Goal: Task Accomplishment & Management: Manage account settings

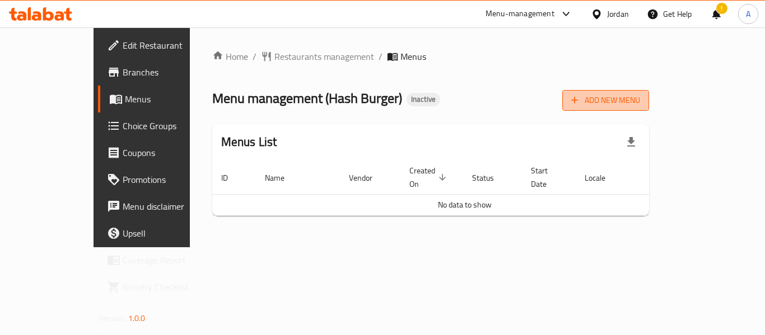
click at [640, 101] on span "Add New Menu" at bounding box center [605, 100] width 69 height 14
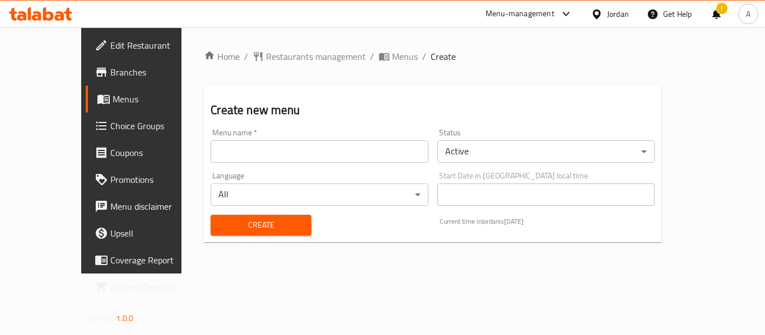
click at [331, 147] on input "text" at bounding box center [318, 151] width 217 height 22
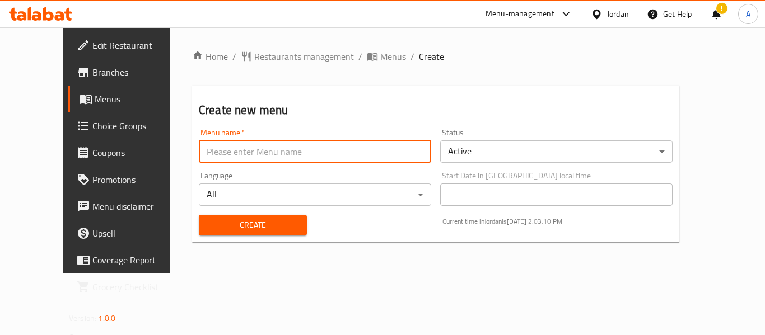
type input "Ameer"
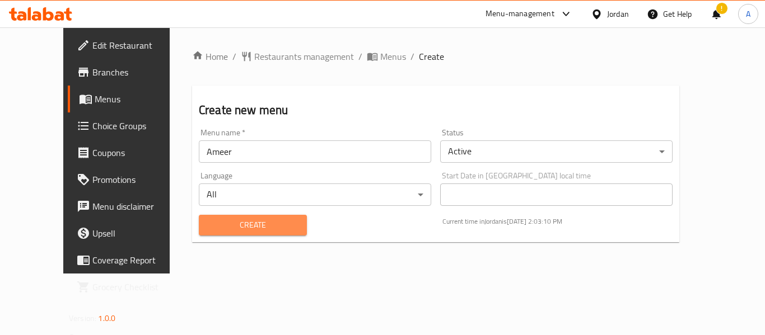
click at [223, 229] on span "Create" at bounding box center [253, 225] width 90 height 14
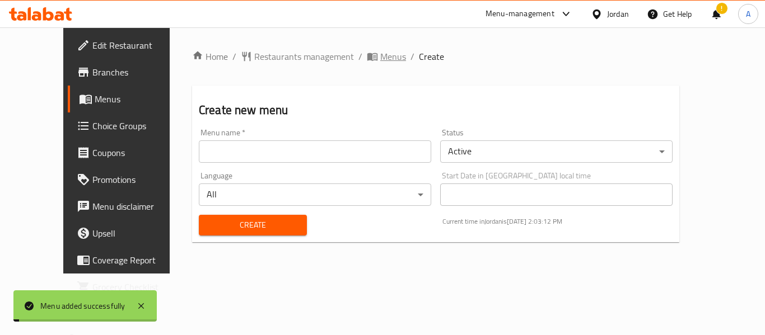
click at [380, 59] on span "Menus" at bounding box center [393, 56] width 26 height 13
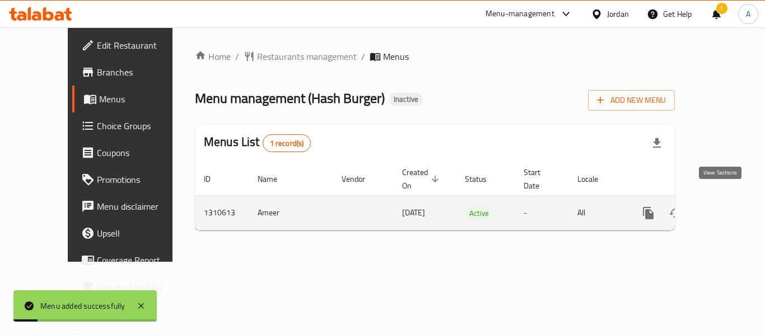
click at [721, 208] on link "enhanced table" at bounding box center [728, 213] width 27 height 27
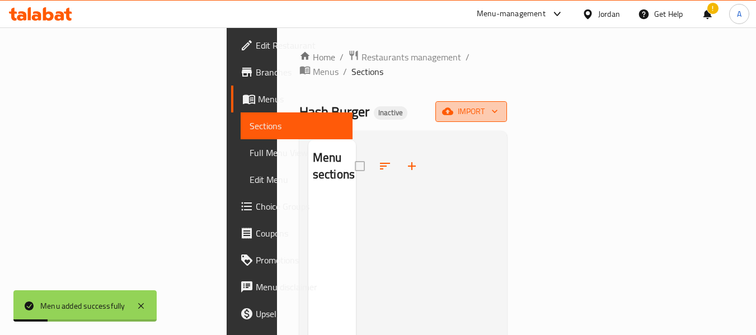
click at [507, 104] on button "import" at bounding box center [471, 111] width 72 height 21
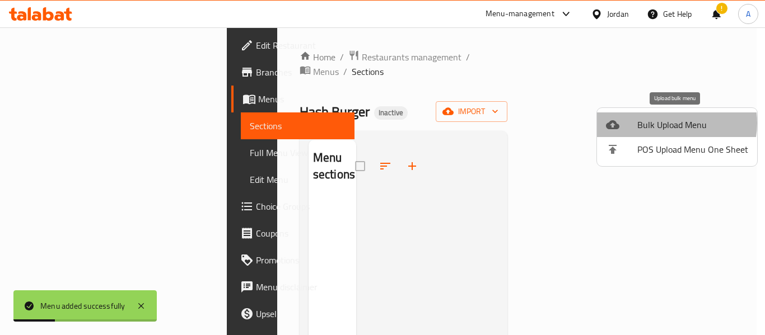
click at [668, 123] on span "Bulk Upload Menu" at bounding box center [692, 124] width 111 height 13
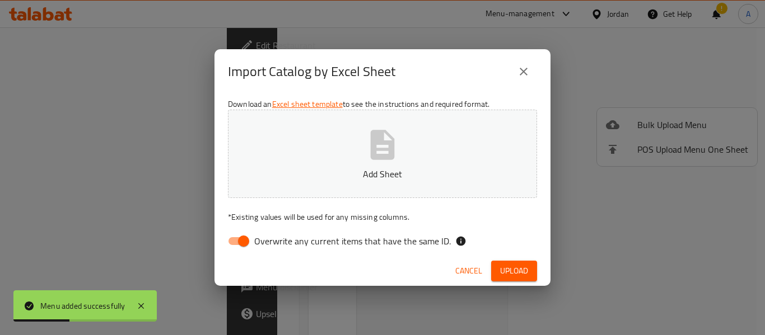
click at [222, 244] on input "Overwrite any current items that have the same ID." at bounding box center [244, 241] width 64 height 21
checkbox input "false"
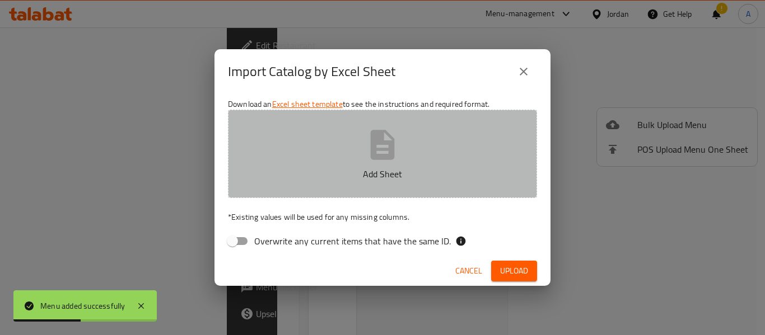
click at [336, 168] on p "Add Sheet" at bounding box center [382, 173] width 274 height 13
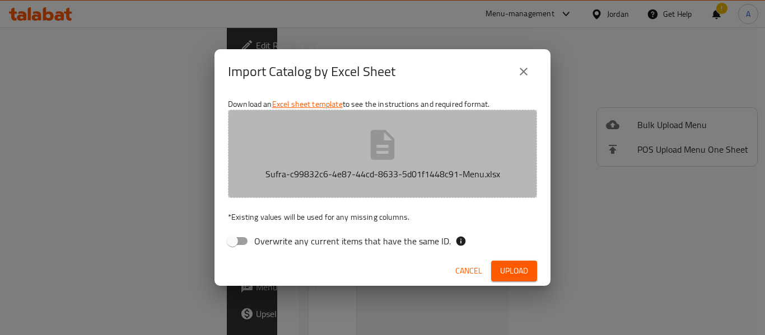
click at [384, 147] on icon "button" at bounding box center [382, 145] width 36 height 36
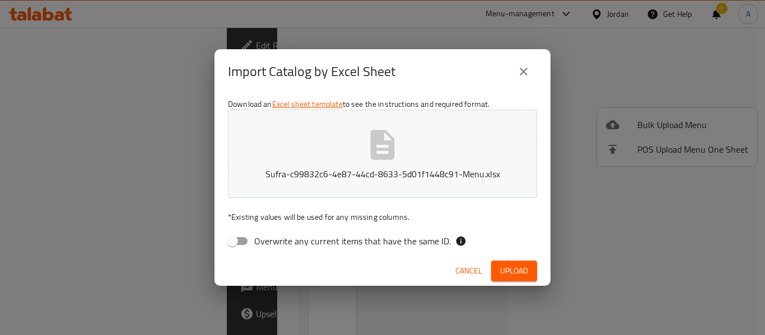
click at [397, 126] on button "Sufra-c99832c6-4e87-44cd-8633-5d01f1448c91-Menu.xlsx" at bounding box center [382, 154] width 309 height 88
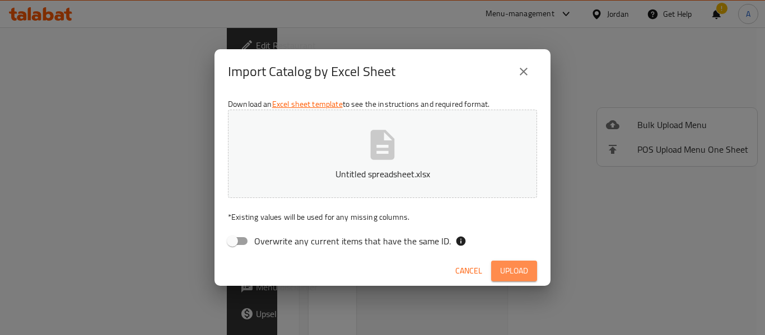
click at [504, 269] on span "Upload" at bounding box center [514, 271] width 28 height 14
click at [518, 260] on div "Cancel Upload" at bounding box center [382, 271] width 336 height 30
click at [516, 262] on button "Upload" at bounding box center [514, 271] width 46 height 21
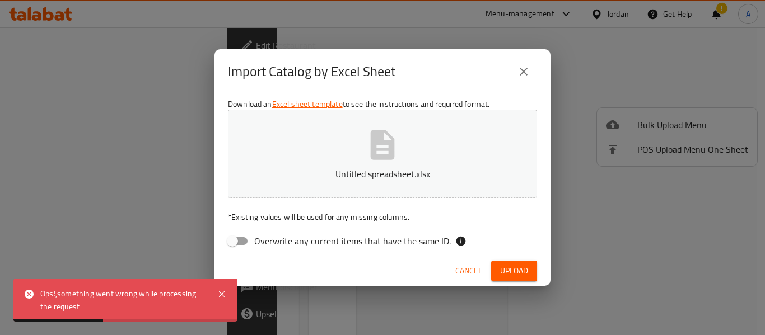
click at [458, 268] on span "Cancel" at bounding box center [468, 271] width 27 height 14
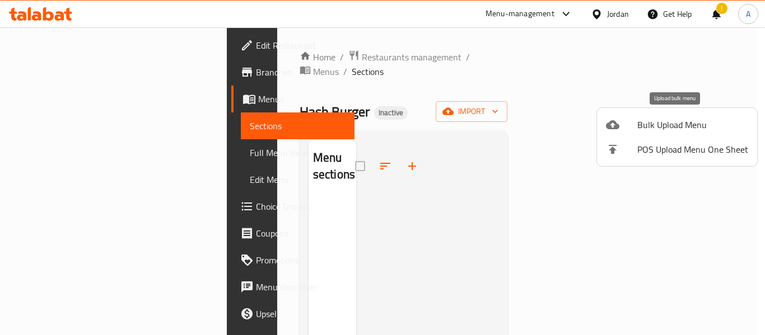
drag, startPoint x: 623, startPoint y: 138, endPoint x: 641, endPoint y: 124, distance: 21.9
click at [641, 124] on ul "Bulk Upload Menu POS Upload Menu One Sheet" at bounding box center [677, 137] width 160 height 58
click at [641, 124] on span "Bulk Upload Menu" at bounding box center [692, 124] width 111 height 13
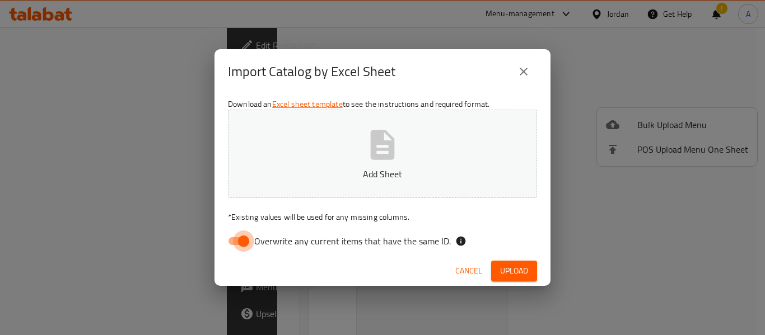
click at [244, 237] on input "Overwrite any current items that have the same ID." at bounding box center [244, 241] width 64 height 21
checkbox input "false"
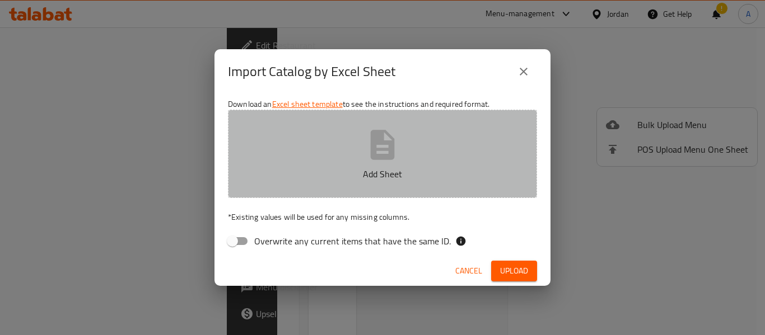
click at [306, 190] on button "Add Sheet" at bounding box center [382, 154] width 309 height 88
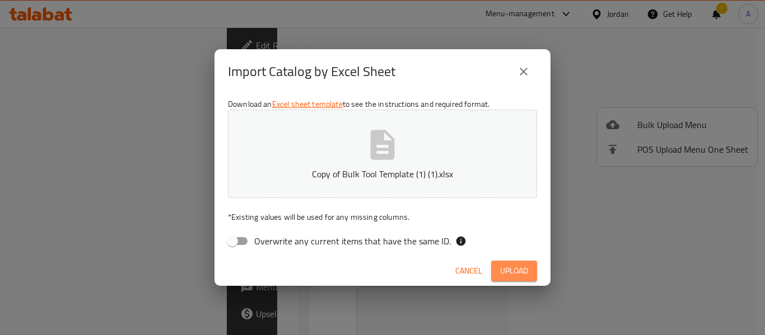
click at [523, 280] on button "Upload" at bounding box center [514, 271] width 46 height 21
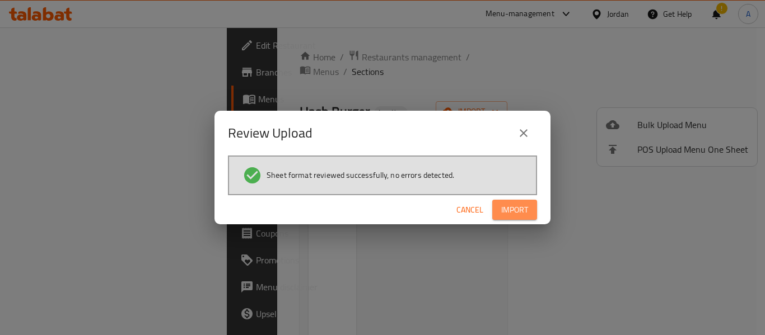
click at [512, 207] on span "Import" at bounding box center [514, 210] width 27 height 14
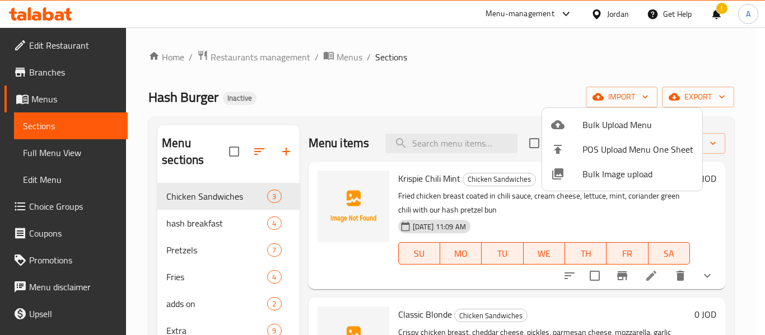
click at [43, 157] on div at bounding box center [382, 167] width 765 height 335
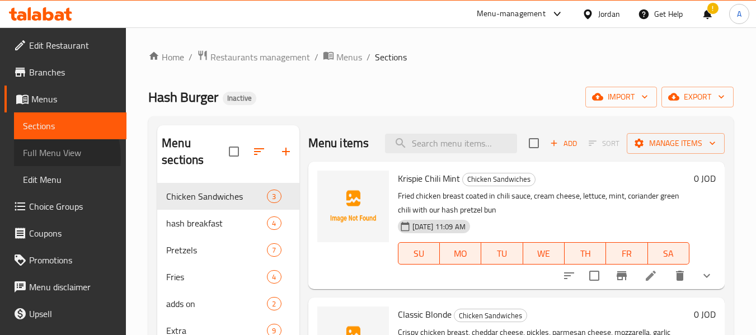
click at [43, 157] on span "Full Menu View" at bounding box center [70, 152] width 95 height 13
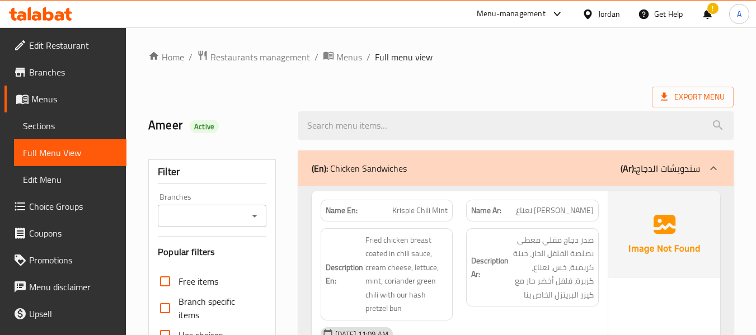
click at [431, 207] on span "Krispie Chili Mint" at bounding box center [419, 211] width 55 height 12
copy span "Krispie Chili Mint"
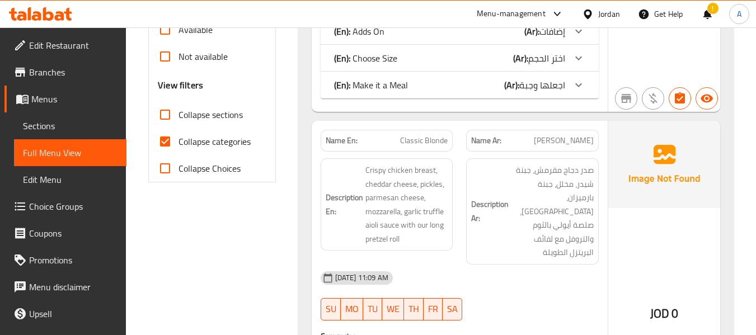
scroll to position [392, 0]
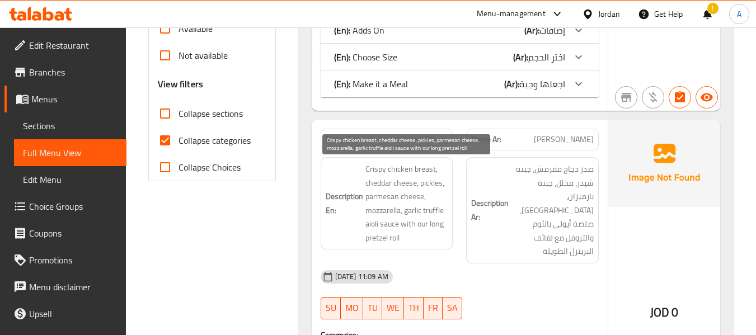
click at [391, 241] on span "Crispy chicken breast, cheddar cheese, pickles, parmesan cheese, mozzarella, ga…" at bounding box center [406, 203] width 83 height 82
copy span "roll"
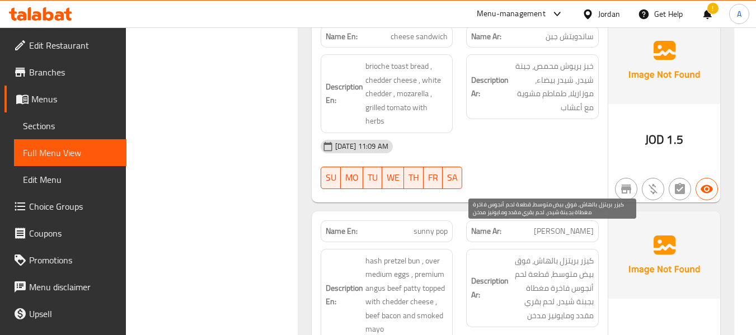
scroll to position [1455, 0]
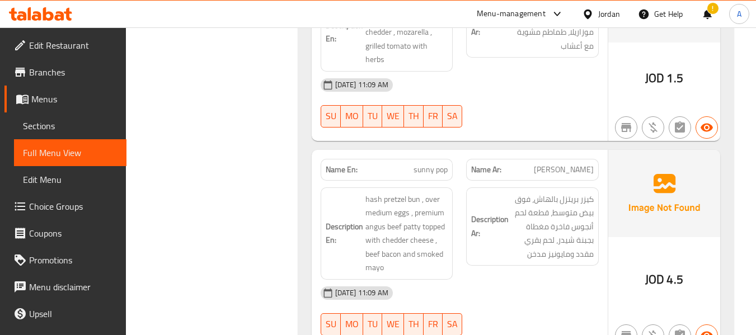
click at [425, 164] on span "sunny pop" at bounding box center [431, 170] width 34 height 12
copy span "sunny"
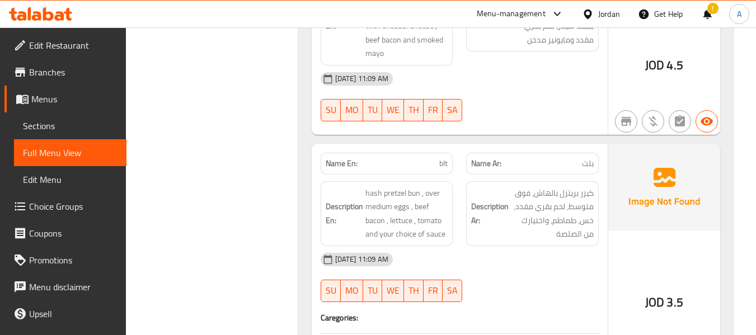
scroll to position [1679, 0]
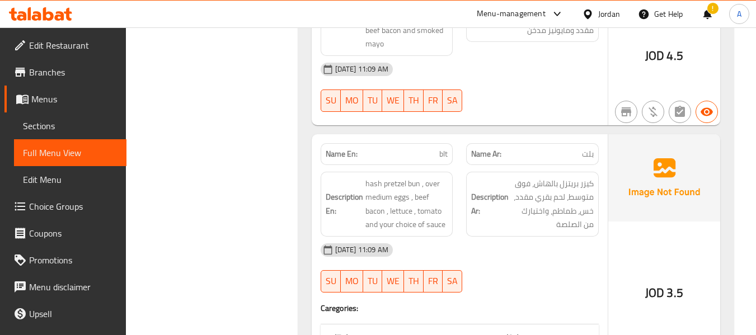
click at [424, 148] on p "Name En: blt" at bounding box center [387, 154] width 123 height 12
copy span "blt"
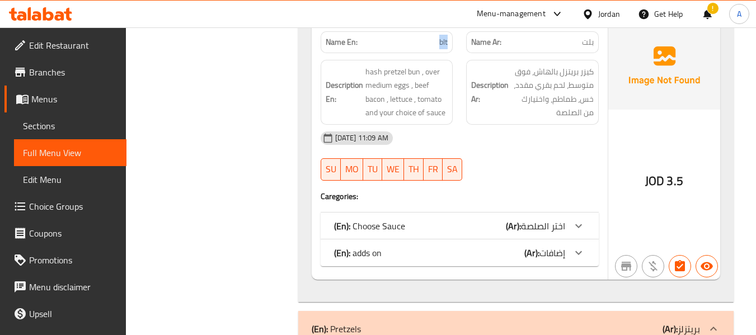
scroll to position [1959, 0]
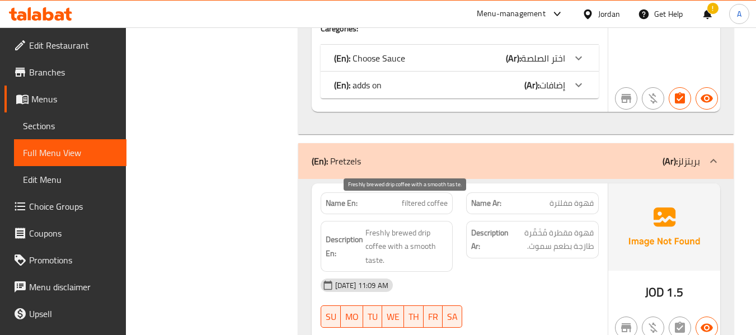
click at [411, 226] on span "Freshly brewed drip coffee with a smooth taste." at bounding box center [406, 246] width 83 height 41
copy span "brewed"
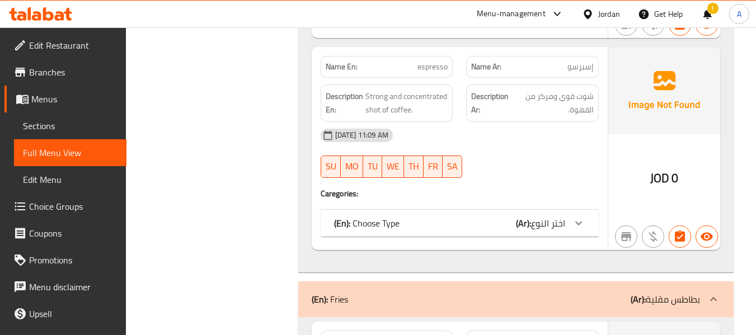
scroll to position [3246, 0]
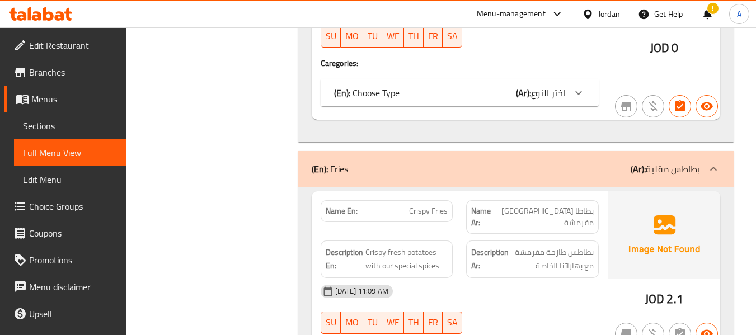
click at [449, 86] on div "(En): Choose Type (Ar): اختر النوع" at bounding box center [449, 92] width 231 height 13
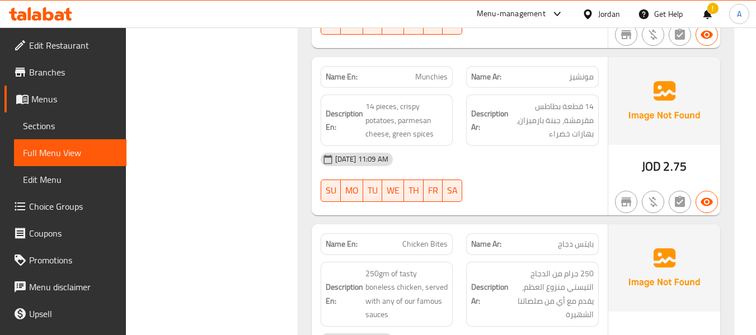
scroll to position [3918, 0]
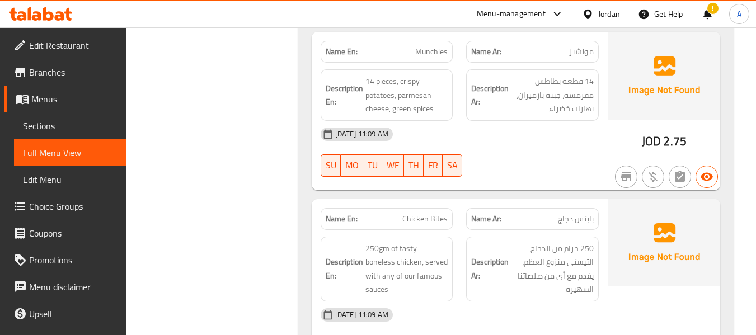
click at [433, 213] on span "Chicken Bites" at bounding box center [424, 219] width 45 height 12
click at [432, 213] on span "Chicken Bites" at bounding box center [424, 219] width 45 height 12
copy span "Chicken Bites"
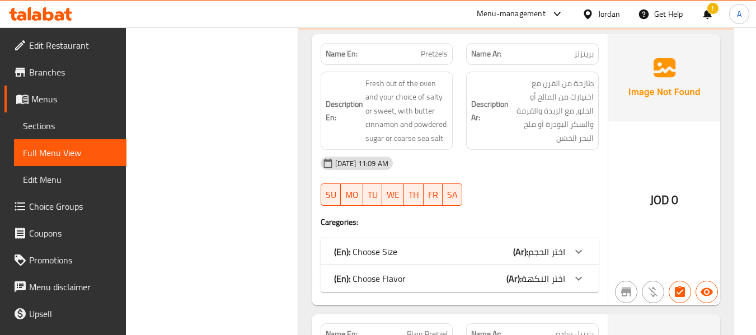
scroll to position [4309, 0]
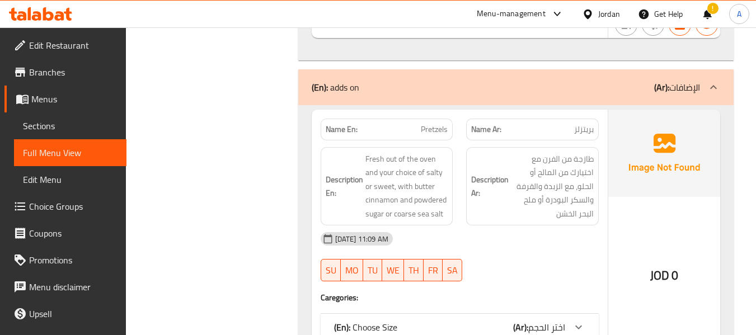
click at [415, 314] on div "(En): Choose Size (Ar): اختر الحجم" at bounding box center [460, 327] width 278 height 27
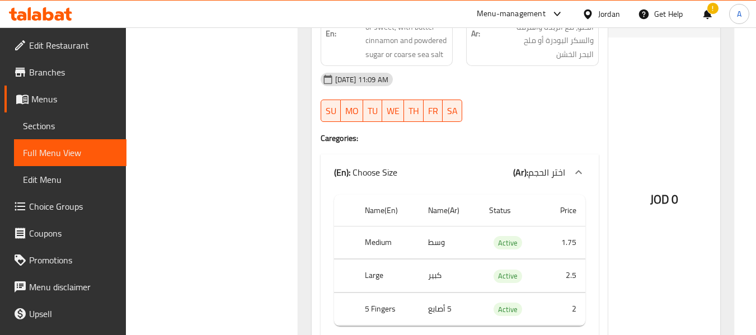
scroll to position [4533, 0]
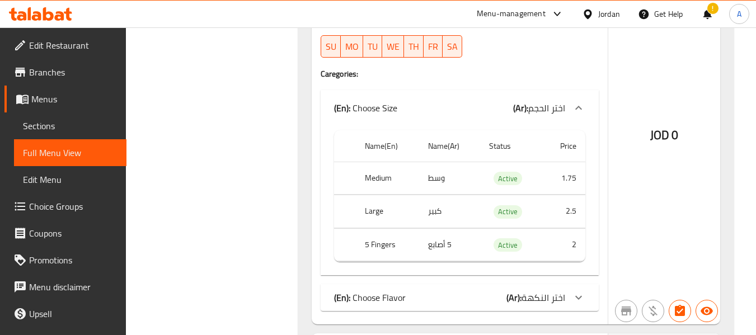
click at [408, 291] on div "(En): Choose Flavor (Ar): اختر النكهة" at bounding box center [449, 297] width 231 height 13
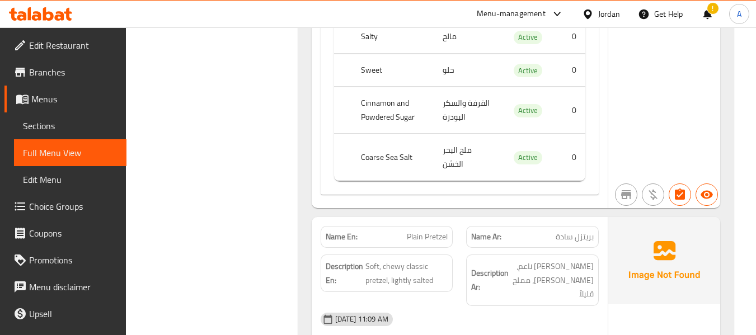
scroll to position [4981, 0]
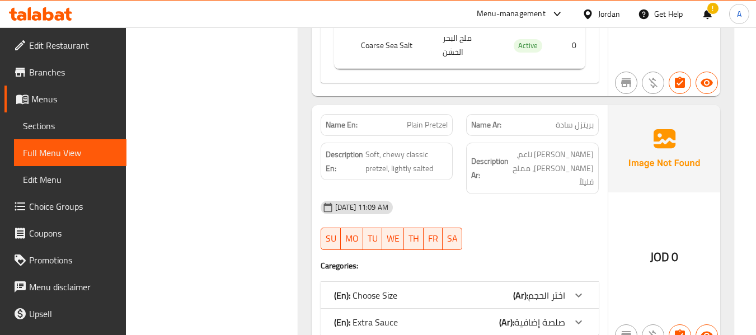
click at [481, 289] on div "(En): Choose Size (Ar): اختر الحجم" at bounding box center [449, 295] width 231 height 13
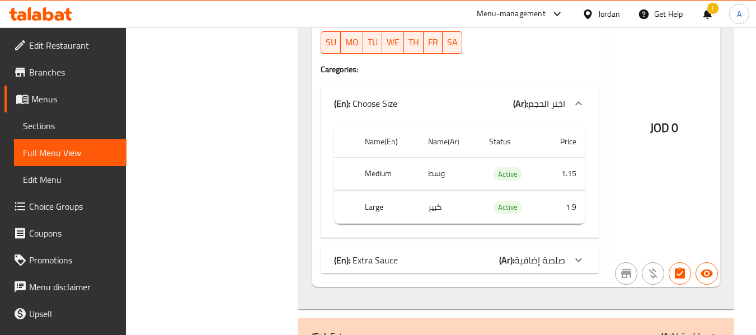
scroll to position [5149, 0]
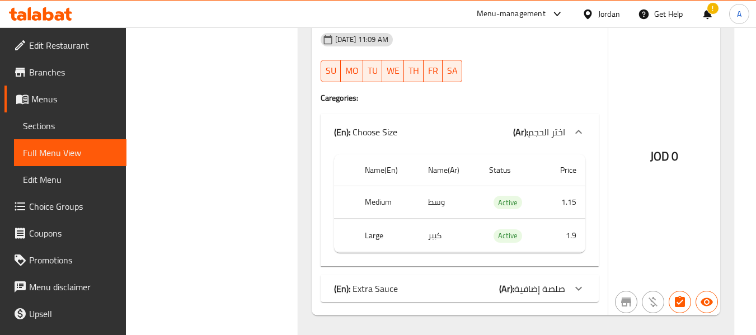
click at [90, 153] on span "Full Menu View" at bounding box center [70, 152] width 95 height 13
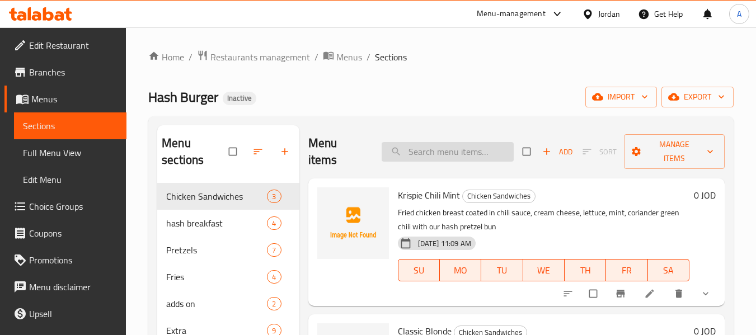
click at [435, 148] on input "search" at bounding box center [448, 152] width 132 height 20
paste input "Krispie Chili Mint"
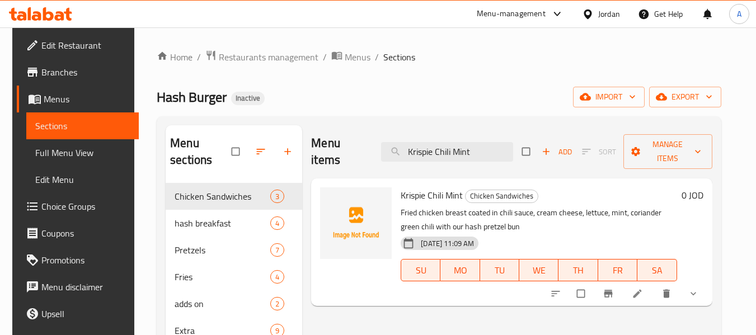
type input "Krispie Chili Mint"
click at [643, 293] on icon at bounding box center [637, 293] width 11 height 11
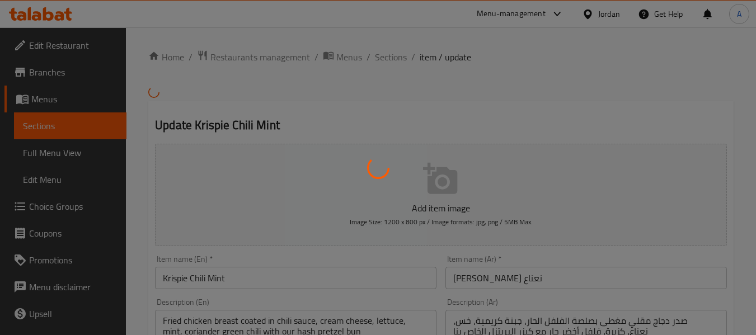
type input "إضافات"
type input "0"
type input "2"
type input "اختر الحجم"
type input "1"
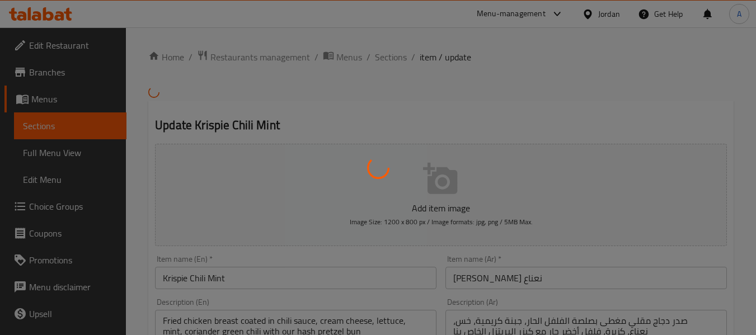
type input "1"
type input "اجعلها وجبة"
type input "0"
type input "1"
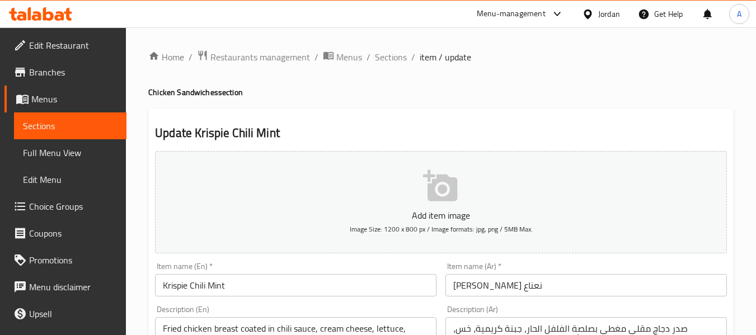
click at [487, 284] on input "كريسبي تشيلي نعناع" at bounding box center [586, 285] width 282 height 22
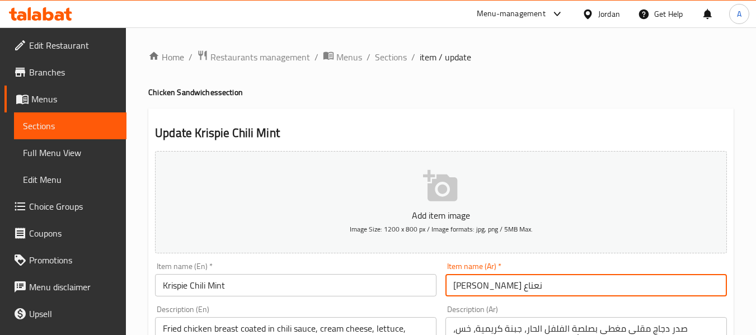
click at [487, 284] on input "كريسبي تشيلي نعناع" at bounding box center [586, 285] width 282 height 22
click at [489, 286] on input "كريسبي tgنعناع" at bounding box center [586, 285] width 282 height 22
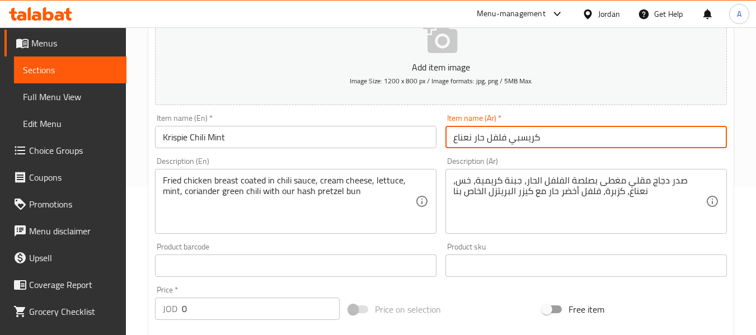
scroll to position [168, 0]
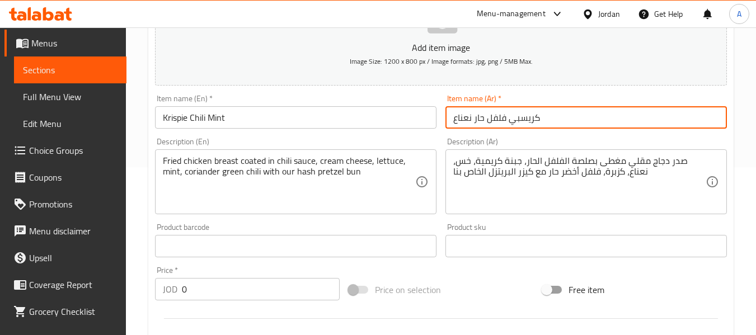
type input "كريسبي فلفل حار نعناع"
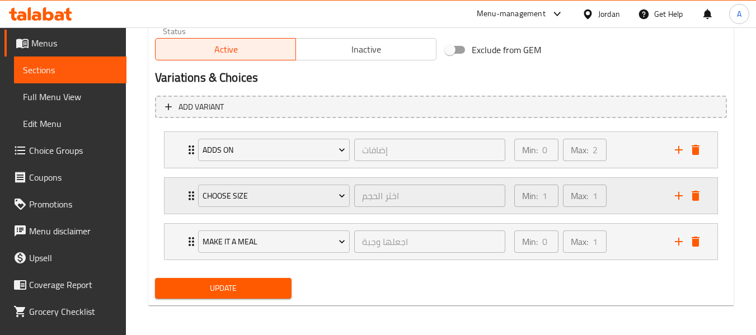
scroll to position [566, 0]
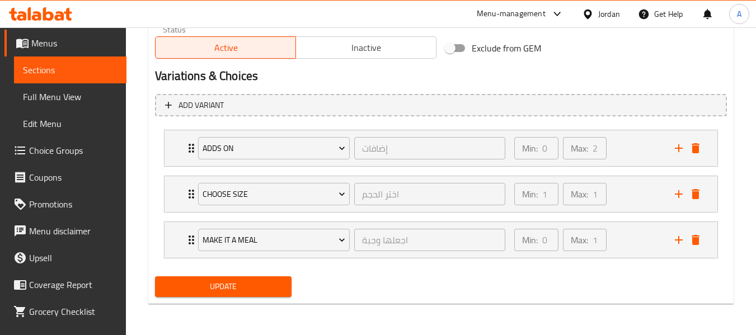
type textarea "صدر دجاج مقلي مغطى بصلصة الفلفل الحار، جبنة كريمية، خس، نعناع، كزبرة، فلفل أخضر…"
click at [259, 285] on span "Update" at bounding box center [223, 287] width 118 height 14
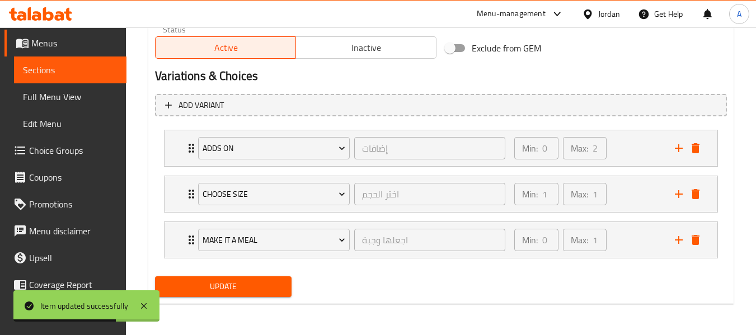
click at [57, 60] on link "Sections" at bounding box center [70, 70] width 112 height 27
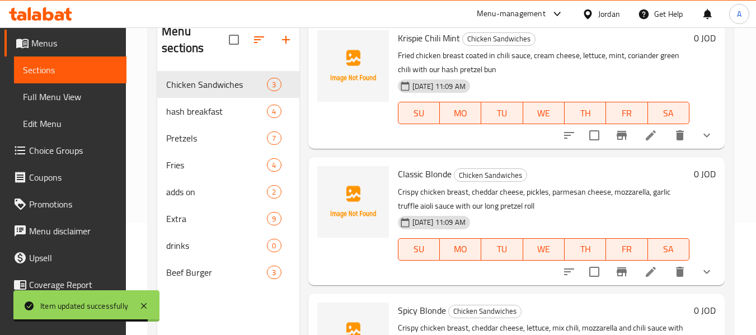
scroll to position [56, 0]
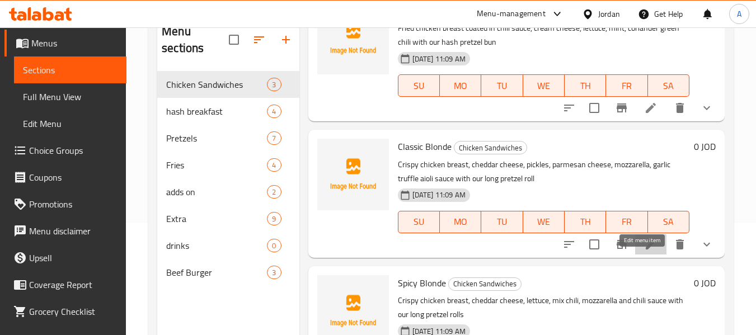
click at [648, 251] on icon at bounding box center [650, 244] width 13 height 13
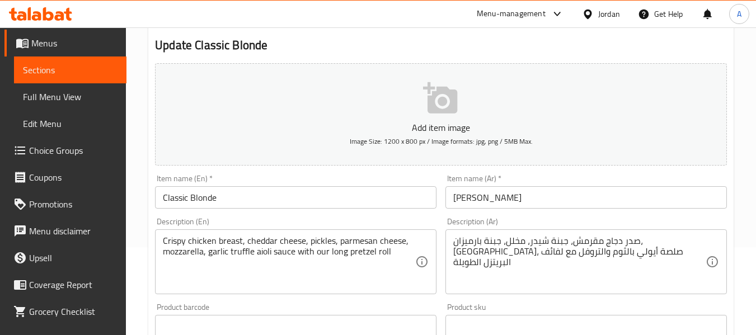
scroll to position [112, 0]
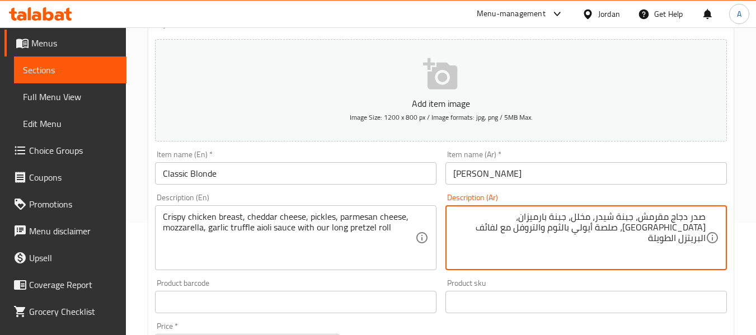
click at [513, 229] on textarea "صدر دجاج مقرمش، جبنة شيدر، مخلل، جبنة بارميزان، موزاريلا، صلصة أيولي بالثوم وال…" at bounding box center [579, 238] width 252 height 53
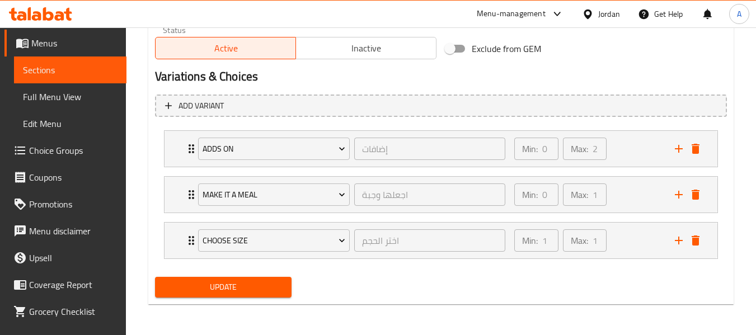
scroll to position [566, 0]
type textarea "صدر دجاج مقرمش، جبنة شيدر، مخلل، جبنة بارميزان، [GEOGRAPHIC_DATA]، صلصة أيولي ب…"
click at [270, 276] on button "Update" at bounding box center [223, 286] width 136 height 21
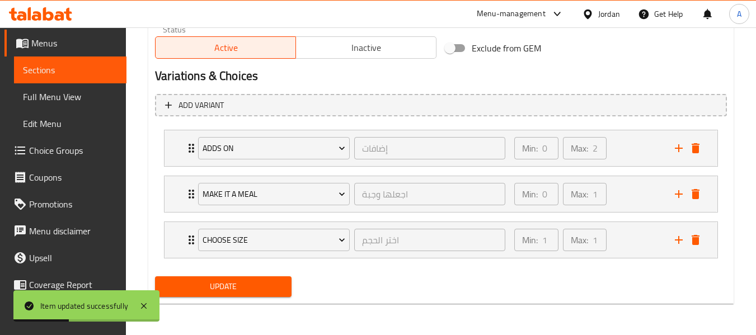
click at [60, 70] on span "Sections" at bounding box center [70, 69] width 95 height 13
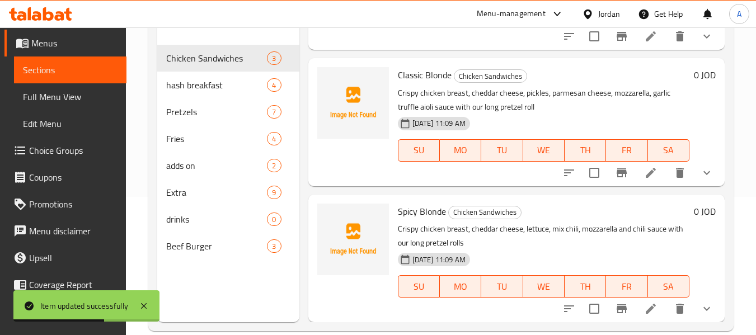
scroll to position [157, 0]
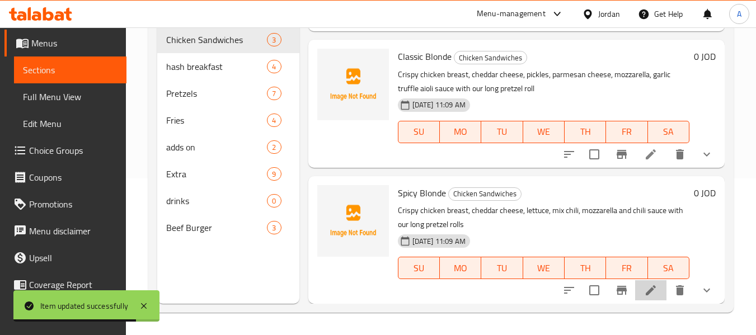
click at [635, 289] on li at bounding box center [650, 290] width 31 height 20
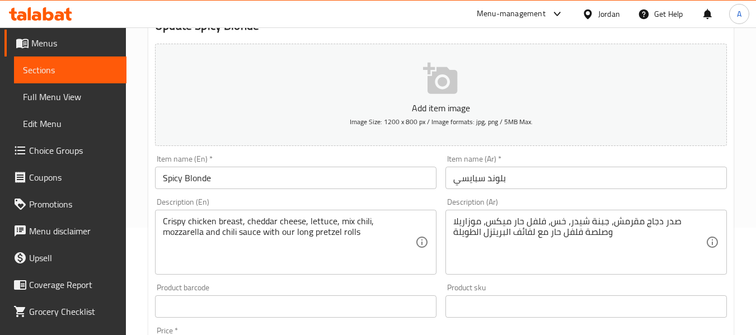
scroll to position [112, 0]
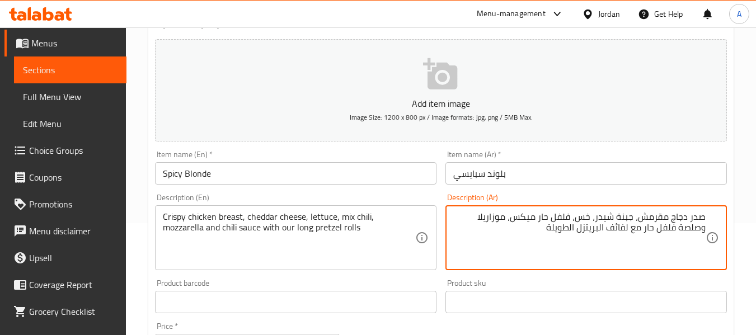
click at [514, 228] on textarea "صدر دجاج مقرمش، جبنة شيدر، خس، فلفل حار ميكس، موزاريلا وصلصة فلفل حار مع لفائف …" at bounding box center [579, 238] width 252 height 53
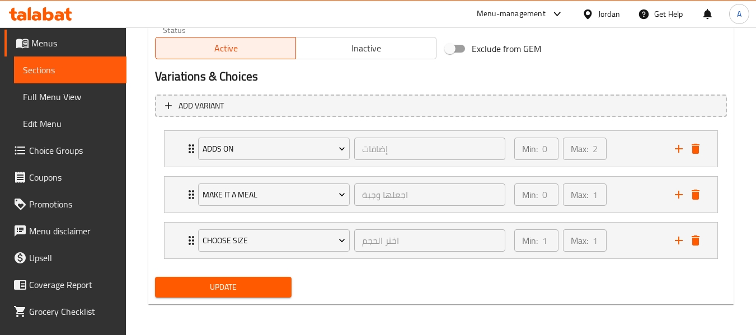
scroll to position [566, 0]
type textarea "صدر دجاج مقرمش، جبنة شيدر، خس، فلفل حار ميكس، موزاريلا وصلصة فلفل حار مع لفائف …"
click at [274, 279] on button "Update" at bounding box center [223, 286] width 136 height 21
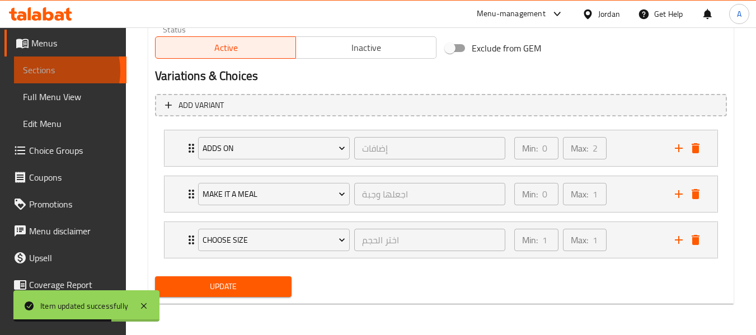
click at [46, 71] on span "Sections" at bounding box center [70, 69] width 95 height 13
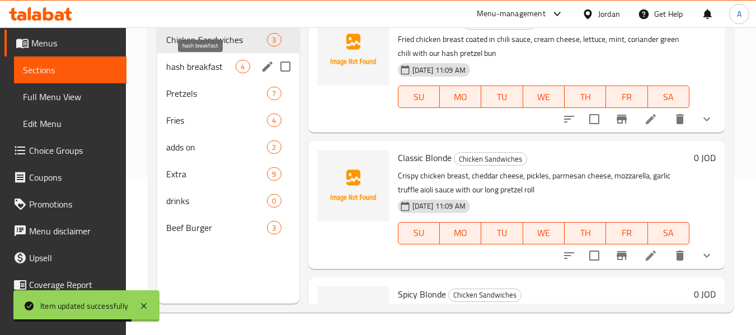
click at [226, 63] on span "hash breakfast" at bounding box center [200, 66] width 69 height 13
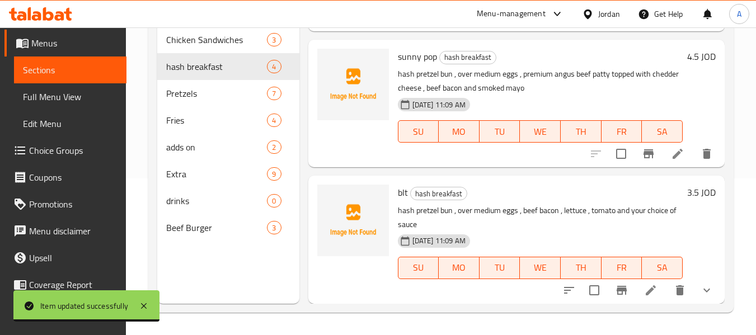
scroll to position [255, 0]
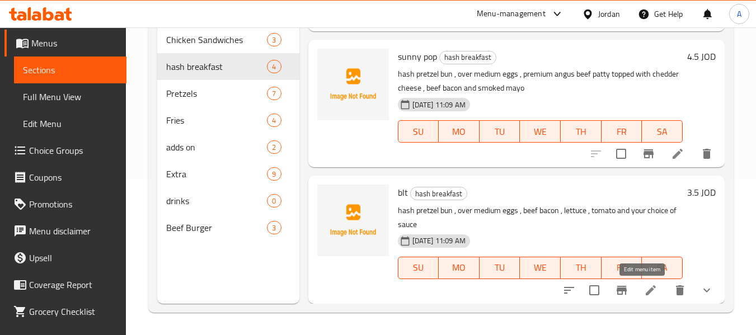
click at [650, 295] on li at bounding box center [650, 290] width 31 height 20
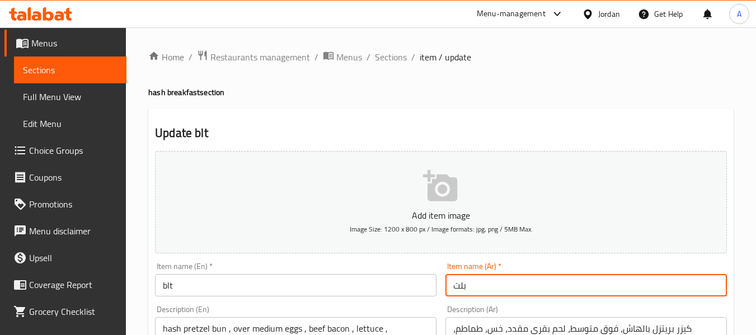
click at [457, 285] on input "بلت" at bounding box center [586, 285] width 282 height 22
paste input "إل تي"
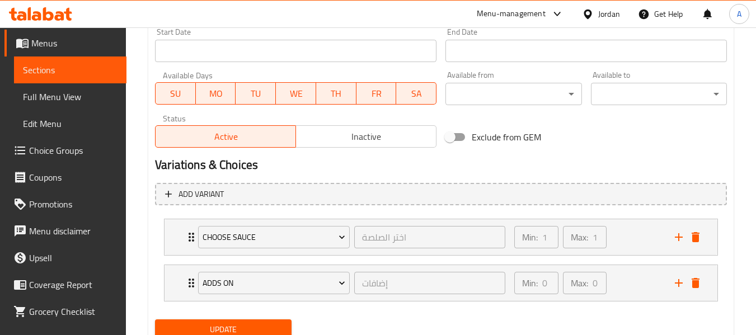
scroll to position [520, 0]
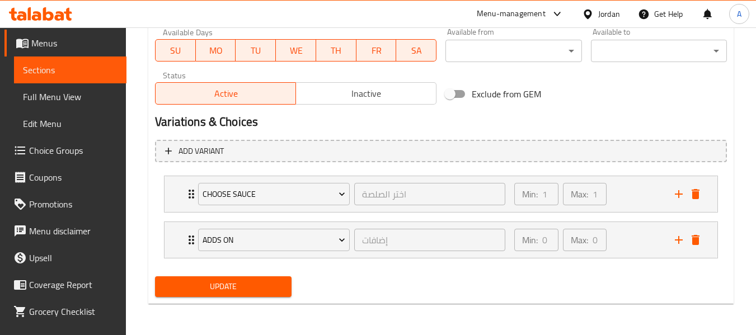
type input "بي إل تي"
click at [268, 293] on span "Update" at bounding box center [223, 287] width 118 height 14
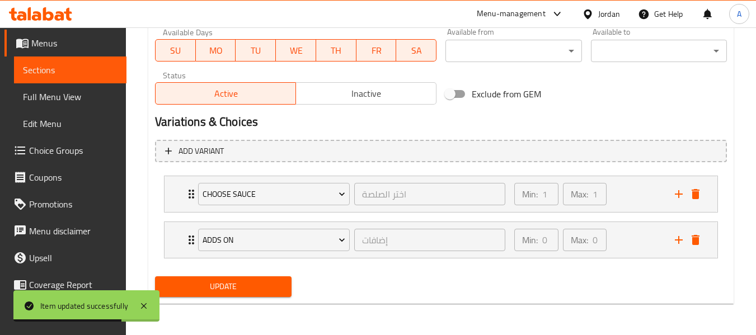
click at [88, 68] on span "Sections" at bounding box center [70, 69] width 95 height 13
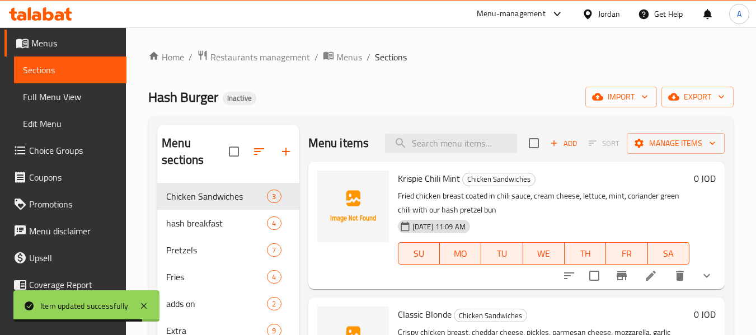
click at [440, 139] on div "Menu items Add Sort Manage items" at bounding box center [516, 143] width 416 height 36
click at [441, 141] on div "Menu items Add Sort Manage items" at bounding box center [516, 143] width 416 height 36
click at [441, 147] on input "search" at bounding box center [451, 144] width 132 height 20
paste input "Chicken Bites"
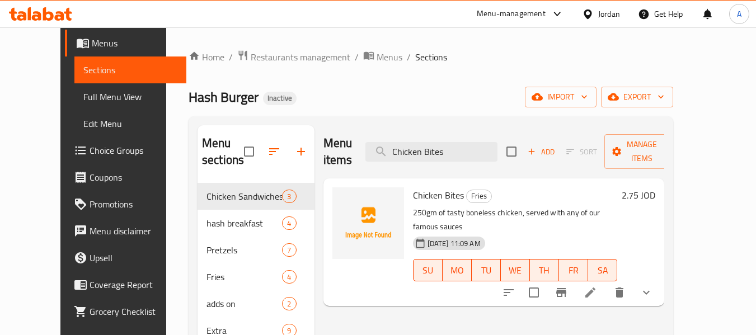
type input "Chicken Bites"
click at [606, 283] on li at bounding box center [590, 293] width 31 height 20
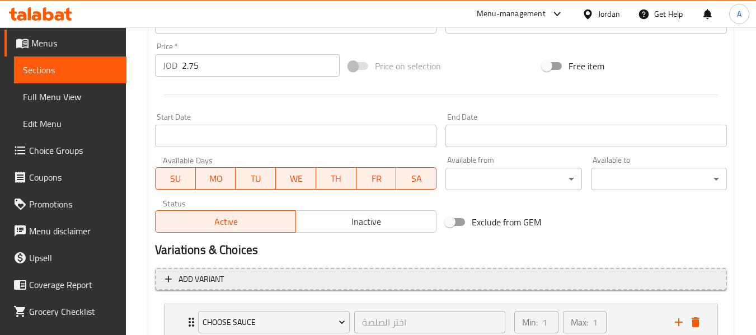
scroll to position [448, 0]
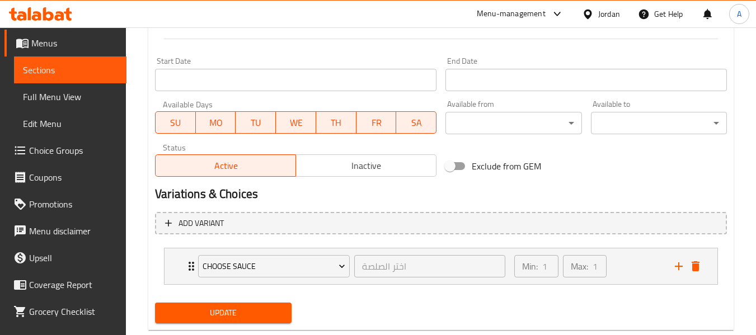
type textarea "250 جم من الدجاج التيستي منزوع العظم، يقدم مع أي من صلصاتنا الشهيرة"
click at [228, 298] on div "Update" at bounding box center [223, 313] width 145 height 30
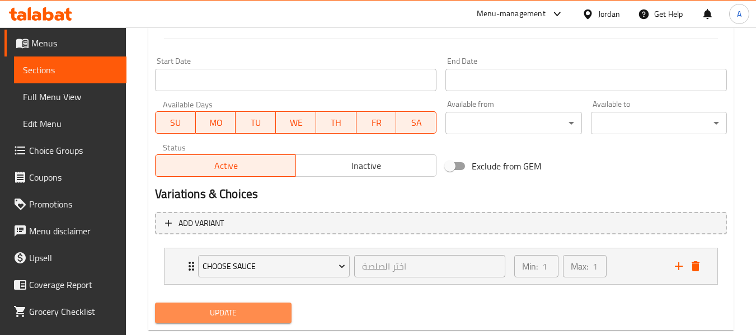
click at [227, 306] on span "Update" at bounding box center [223, 313] width 118 height 14
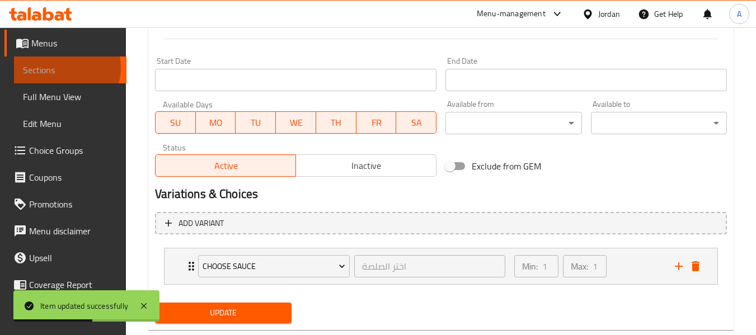
click at [63, 68] on span "Sections" at bounding box center [70, 69] width 95 height 13
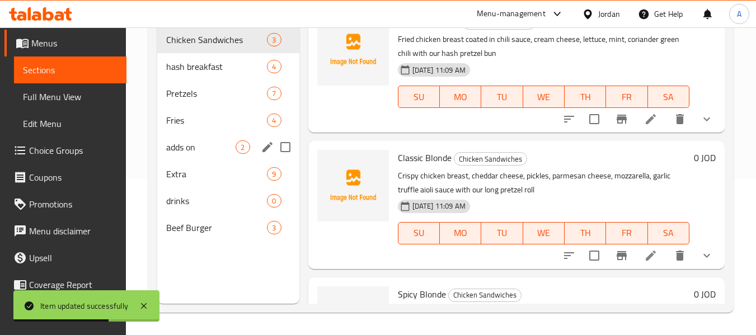
click at [204, 138] on div "adds on 2" at bounding box center [228, 147] width 142 height 27
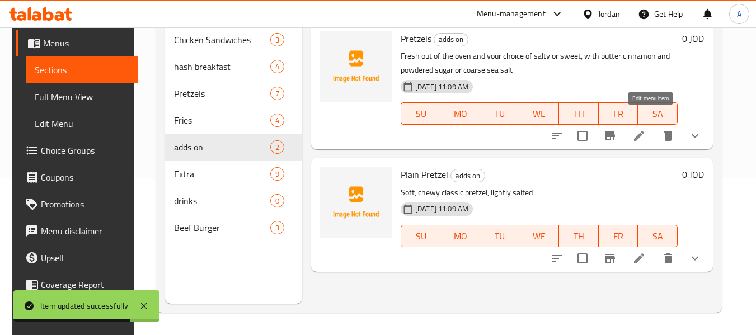
click at [646, 129] on icon at bounding box center [638, 135] width 13 height 13
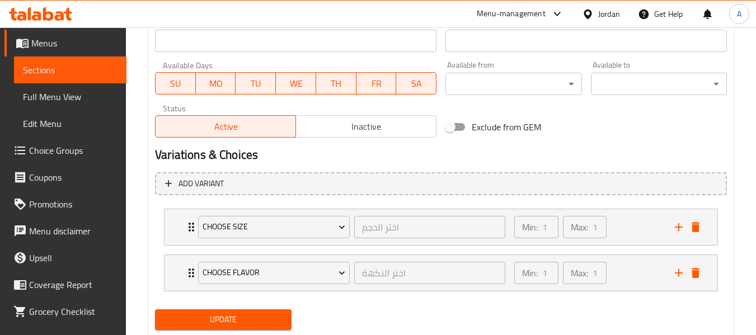
scroll to position [513, 0]
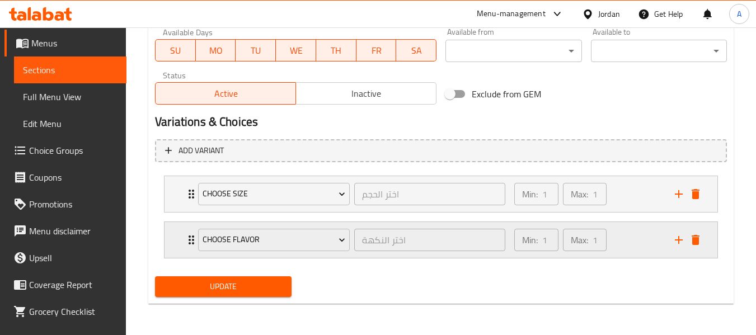
click at [187, 234] on icon "Expand" at bounding box center [191, 239] width 13 height 13
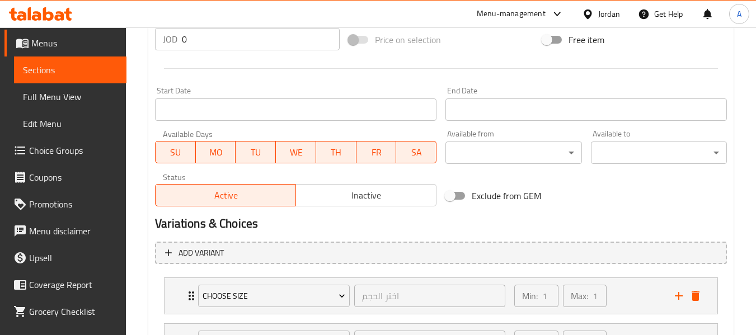
scroll to position [401, 0]
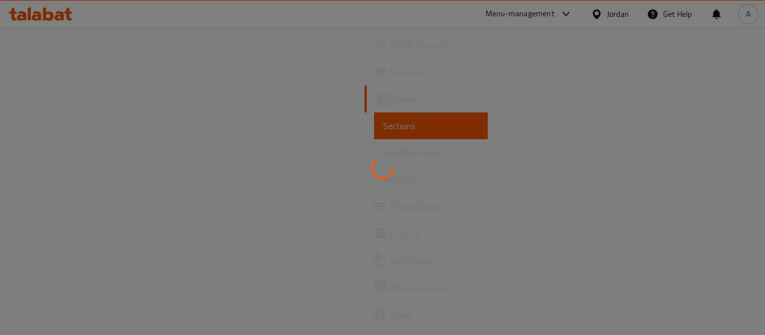
click at [50, 208] on div at bounding box center [382, 167] width 765 height 335
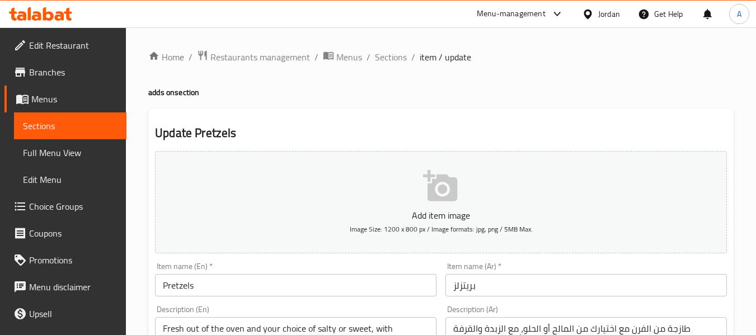
click at [50, 208] on span "Choice Groups" at bounding box center [73, 206] width 88 height 13
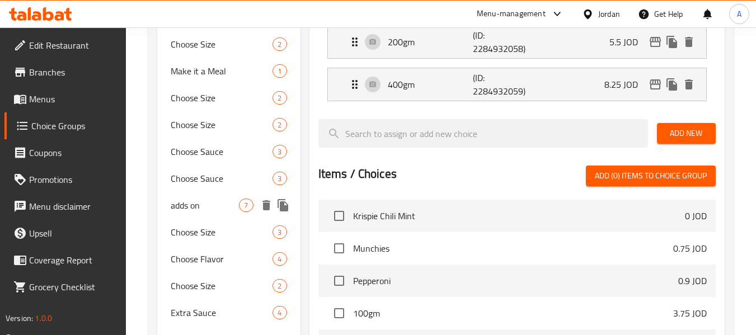
scroll to position [336, 0]
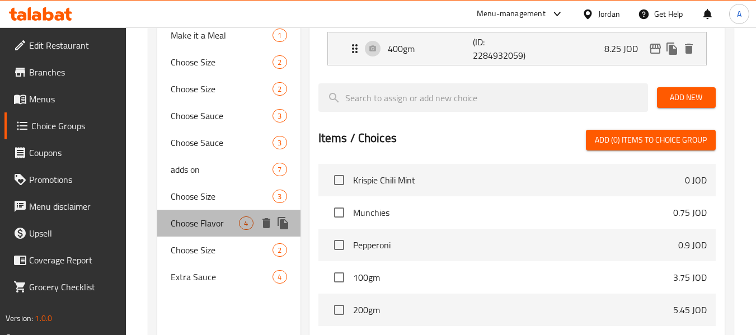
click at [209, 224] on span "Choose Flavor" at bounding box center [205, 223] width 68 height 13
type input "Choose Flavor"
type input "اختر النكهة"
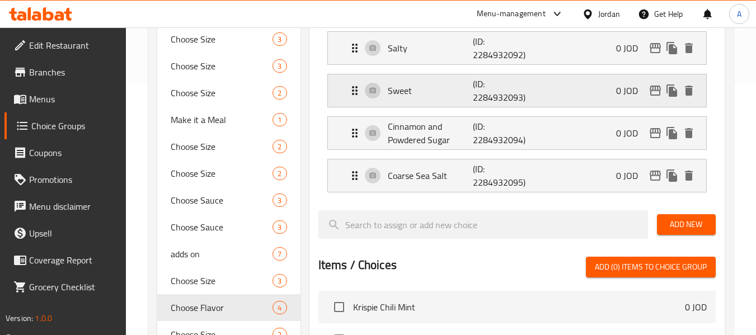
scroll to position [224, 0]
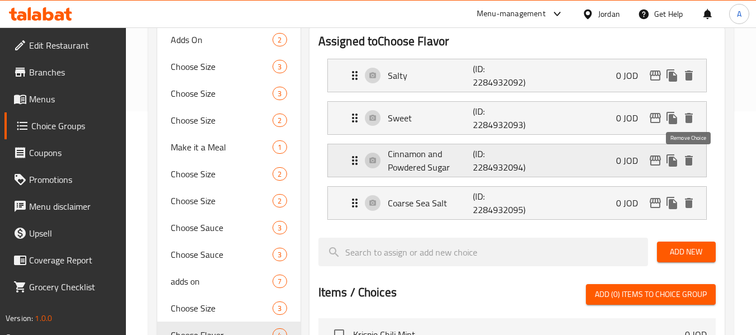
click at [686, 156] on icon "delete" at bounding box center [689, 161] width 8 height 10
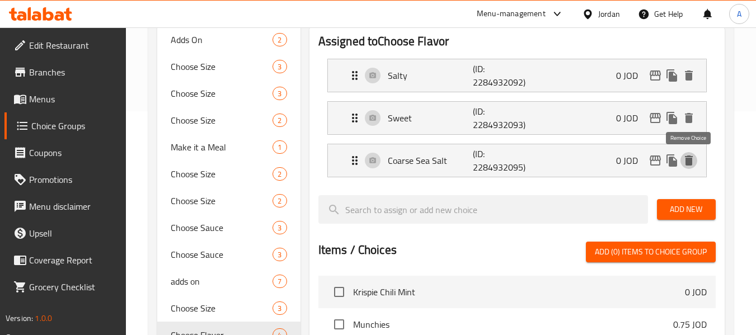
click at [686, 156] on icon "delete" at bounding box center [689, 161] width 8 height 10
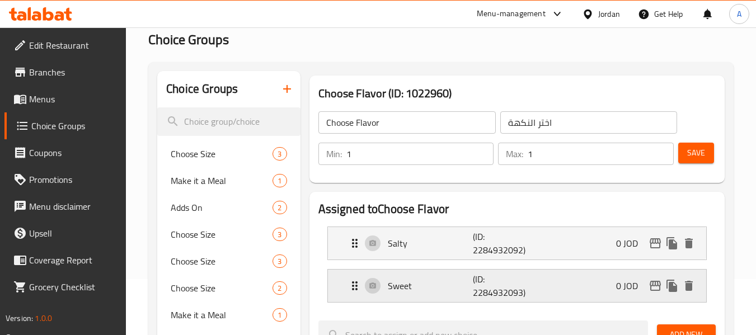
scroll to position [112, 0]
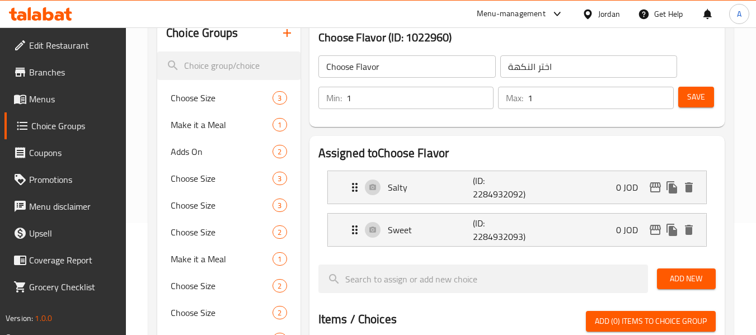
click at [393, 76] on input "Choose Flavor" at bounding box center [406, 66] width 177 height 22
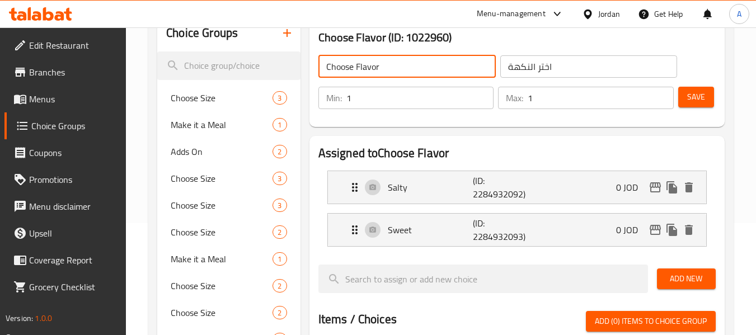
click at [393, 76] on input "Choose Flavor" at bounding box center [406, 66] width 177 height 22
type input "غ"
type input "YOUR CHOICE of:"
click at [542, 65] on input "اختر النكهة" at bounding box center [588, 66] width 177 height 22
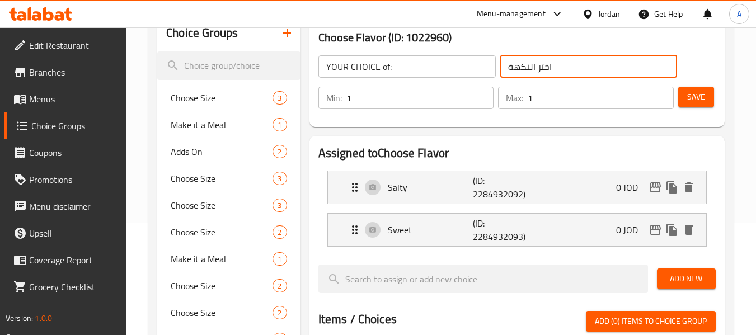
click at [542, 65] on input "اختر النكهة" at bounding box center [588, 66] width 177 height 22
click at [536, 69] on input "text" at bounding box center [588, 66] width 177 height 22
type input "اختيارك من:"
click at [704, 103] on span "Save" at bounding box center [696, 97] width 18 height 14
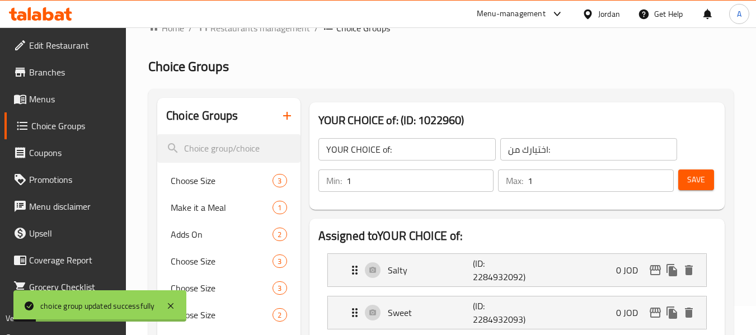
scroll to position [0, 0]
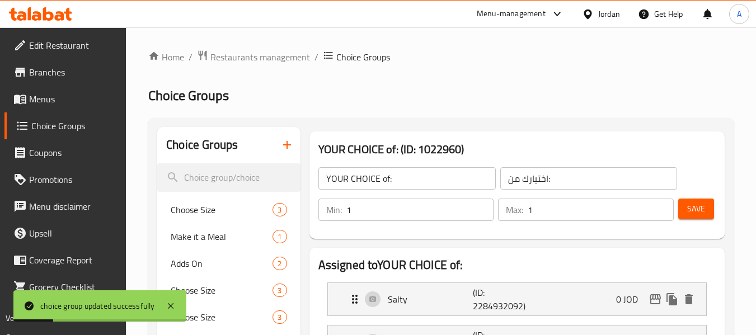
click at [285, 139] on icon "button" at bounding box center [286, 144] width 13 height 13
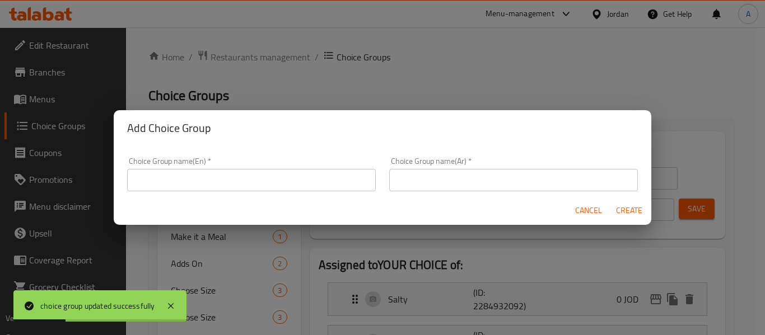
drag, startPoint x: 323, startPoint y: 163, endPoint x: 312, endPoint y: 173, distance: 15.5
click at [323, 163] on div "Choice Group name(En)   * Choice Group name(En) *" at bounding box center [251, 174] width 248 height 34
click at [311, 174] on input "text" at bounding box center [251, 180] width 248 height 22
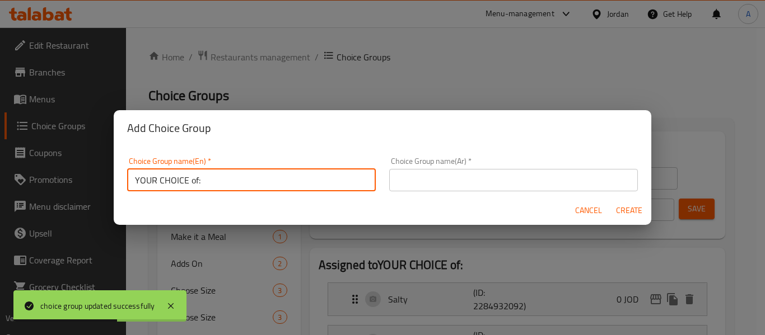
click at [192, 180] on input "YOUR CHOICE of:" at bounding box center [251, 180] width 248 height 22
type input "YOUR CHoice of:"
click at [418, 184] on input "text" at bounding box center [513, 180] width 248 height 22
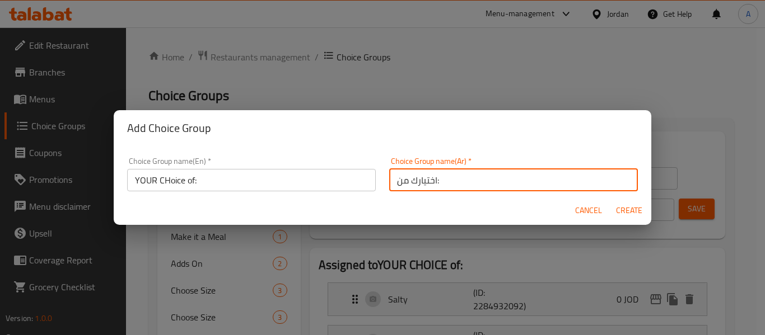
type input "اختيارك من:"
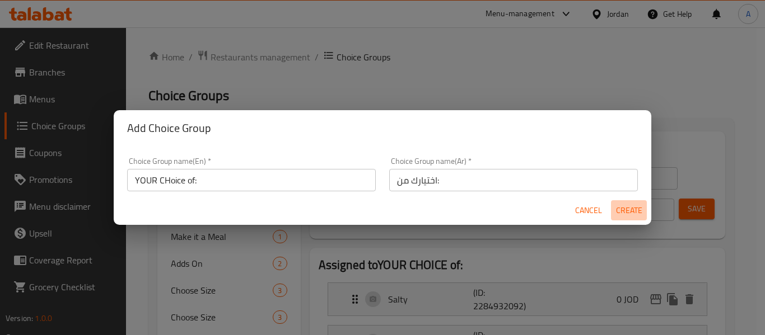
click at [628, 216] on span "Create" at bounding box center [628, 211] width 27 height 14
type input "YOUR CHoice of:"
type input "0"
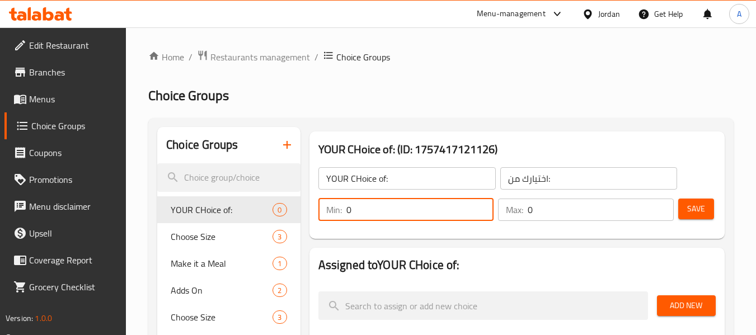
drag, startPoint x: 376, startPoint y: 213, endPoint x: 327, endPoint y: 196, distance: 51.3
click at [335, 215] on div "Min: 0 ​" at bounding box center [406, 210] width 176 height 22
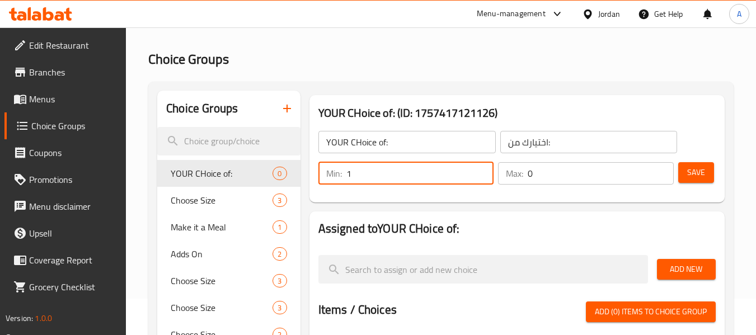
scroll to position [56, 0]
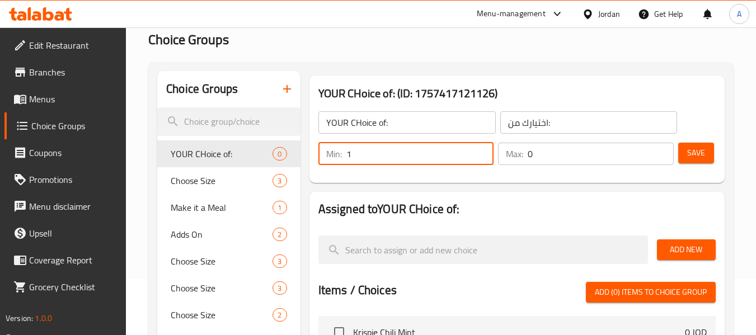
type input "1"
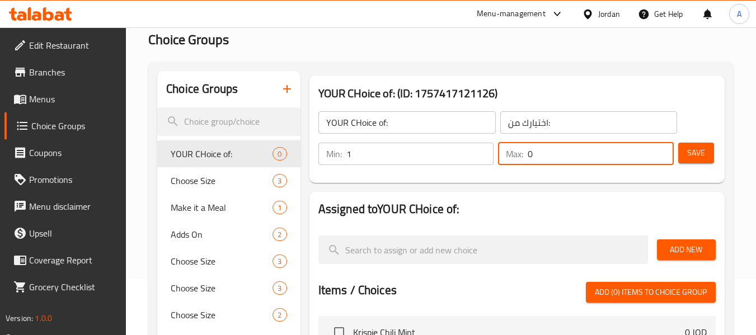
drag, startPoint x: 531, startPoint y: 165, endPoint x: 522, endPoint y: 165, distance: 9.0
click at [522, 165] on div "Max: 0 ​" at bounding box center [586, 154] width 176 height 22
type input "1"
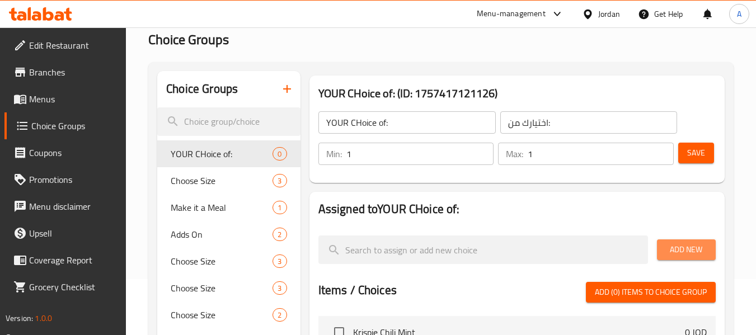
click at [679, 243] on span "Add New" at bounding box center [686, 250] width 41 height 14
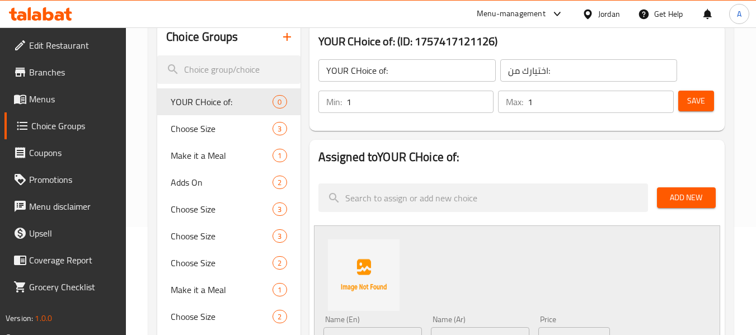
scroll to position [168, 0]
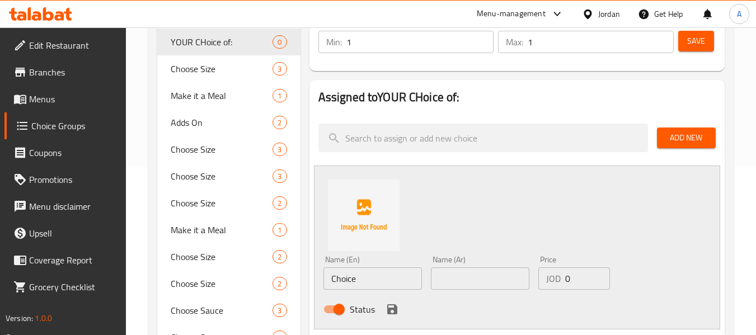
click at [381, 284] on input "Choice" at bounding box center [372, 279] width 99 height 22
click at [380, 284] on input "Choice" at bounding box center [372, 279] width 99 height 22
paste input "butter cinnamon and powdered sugar"
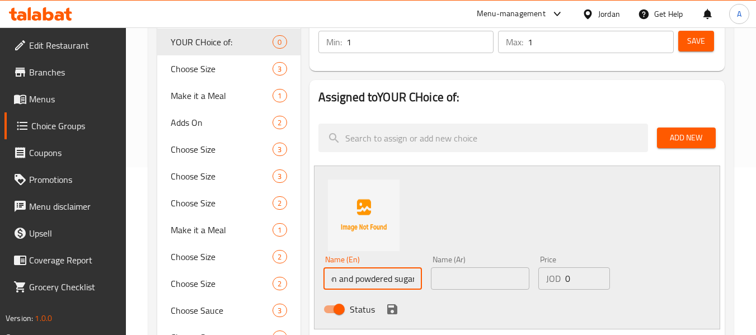
type input "butter cinnamon and powdered sugar"
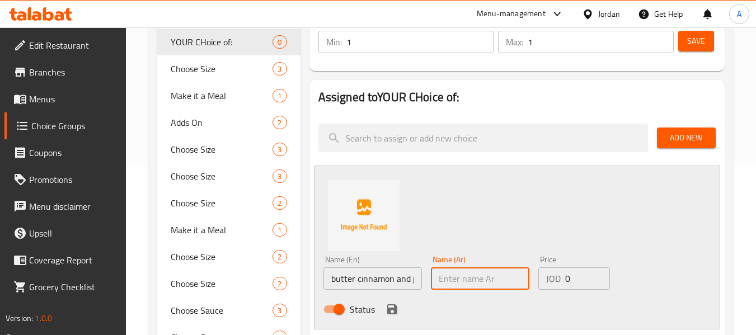
click at [476, 286] on input "text" at bounding box center [480, 279] width 99 height 22
paste input "الزبدة والقرفة والسكر البودرة"
type input "الزبدة والقرفة والسكر البودرة"
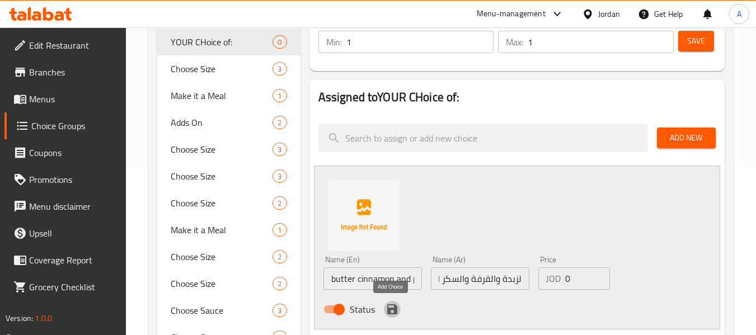
click at [396, 307] on icon "save" at bounding box center [392, 309] width 10 height 10
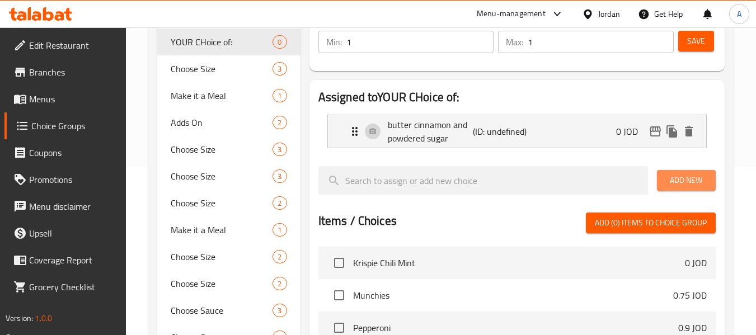
click at [672, 180] on span "Add New" at bounding box center [686, 180] width 41 height 14
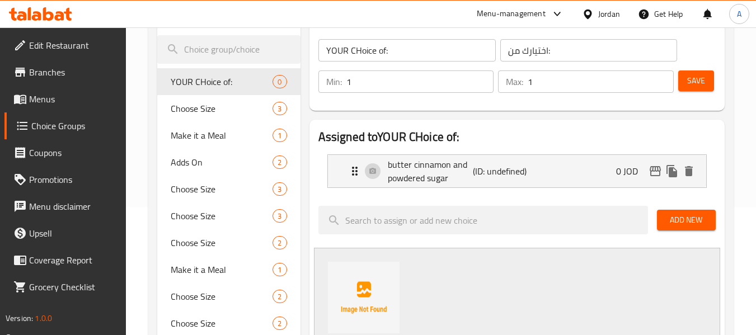
scroll to position [112, 0]
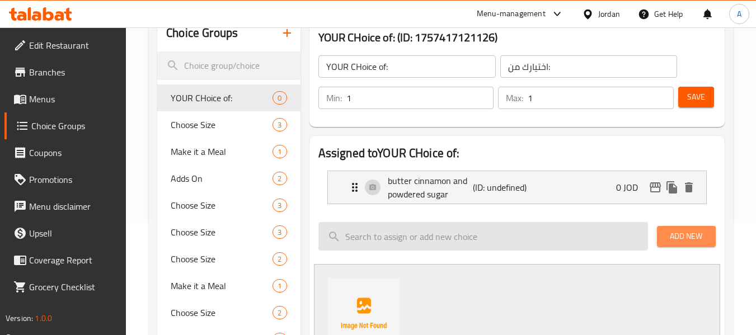
drag, startPoint x: 681, startPoint y: 243, endPoint x: 638, endPoint y: 234, distance: 43.6
click at [681, 243] on button "Add New" at bounding box center [686, 236] width 59 height 21
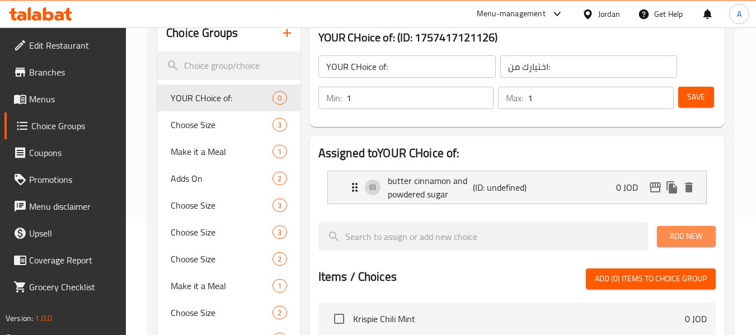
click at [672, 239] on span "Add New" at bounding box center [686, 236] width 41 height 14
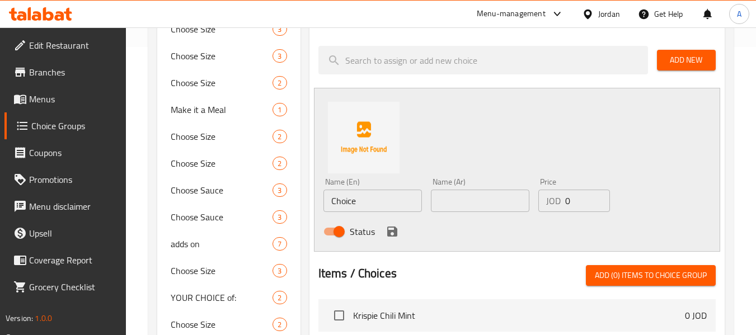
scroll to position [336, 0]
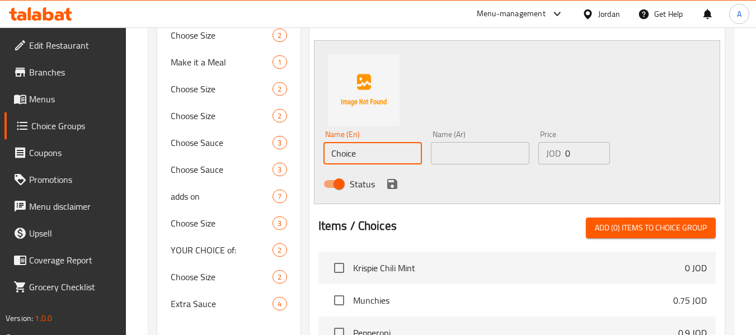
click at [354, 148] on input "Choice" at bounding box center [372, 153] width 99 height 22
paste input "coarse sea salt"
type input "coarse sea salt"
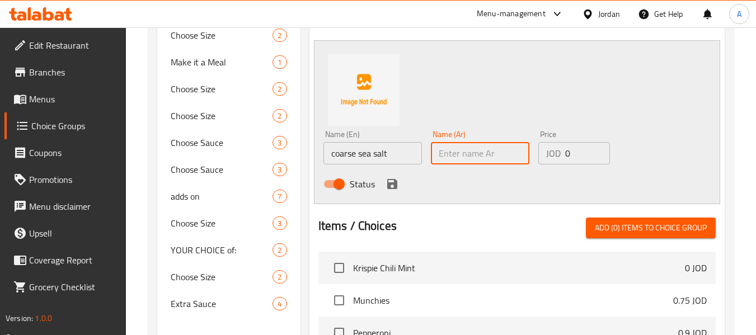
click at [481, 152] on input "text" at bounding box center [480, 153] width 99 height 22
paste input "ملح البحر الخشن"
type input "ملح البحر الخشن"
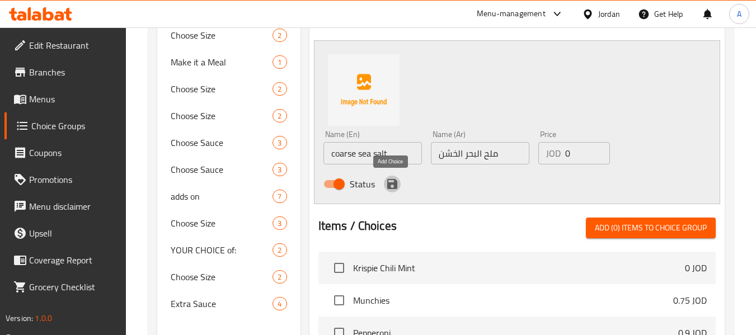
click at [384, 181] on button "save" at bounding box center [392, 184] width 17 height 17
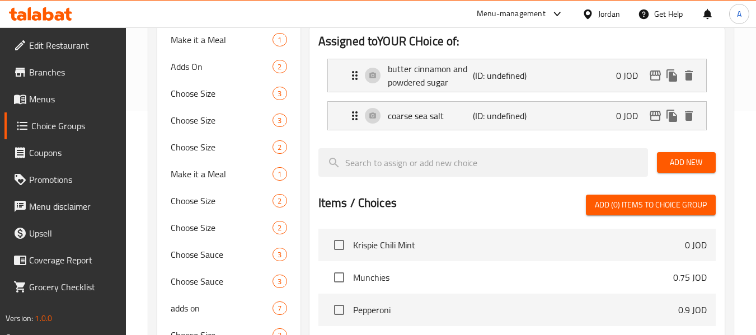
scroll to position [112, 0]
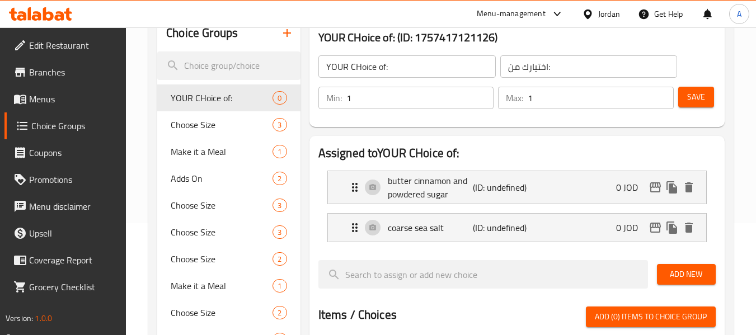
click at [681, 99] on button "Save" at bounding box center [696, 97] width 36 height 21
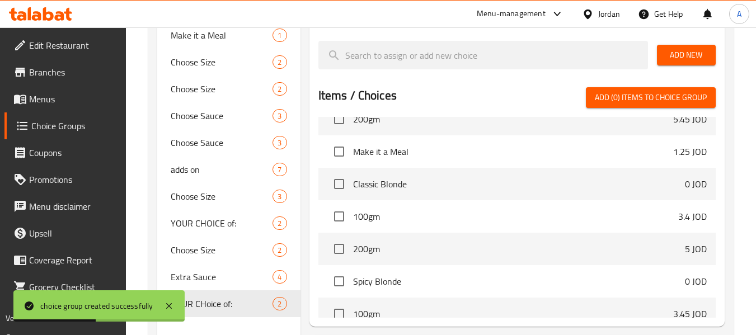
scroll to position [168, 0]
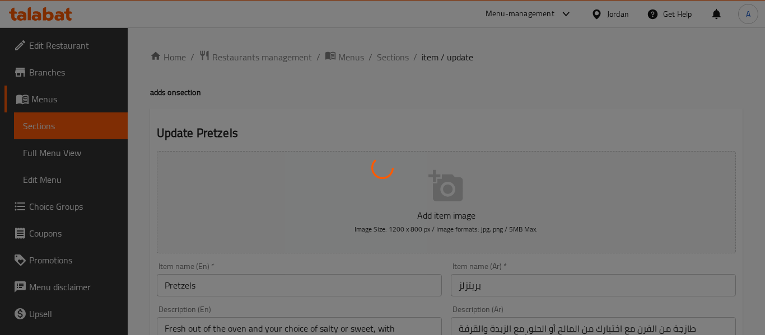
type input "اختر الحجم"
type input "1"
type input "اختيارك من:"
type input "1"
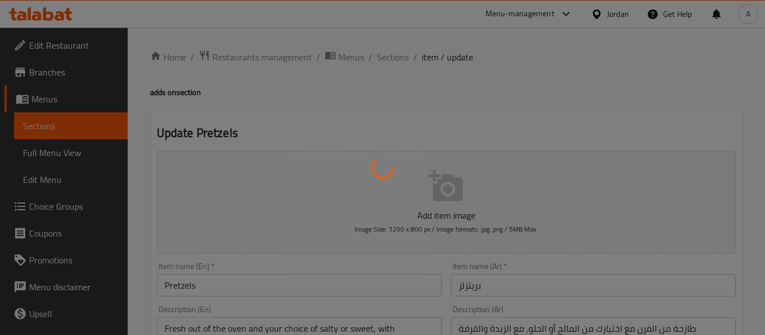
type input "1"
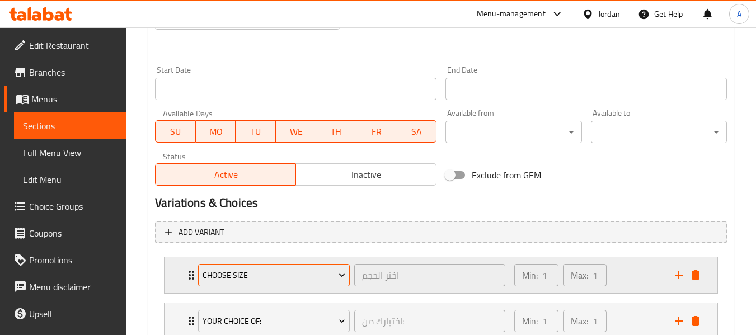
scroll to position [520, 0]
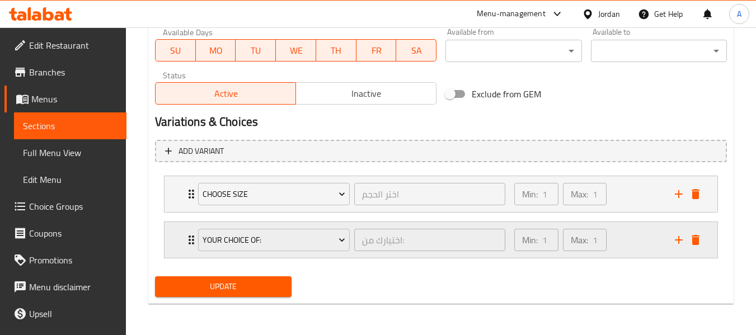
click at [194, 238] on div "YOUR CHOICE of: اختيارك من: ​" at bounding box center [351, 240] width 321 height 36
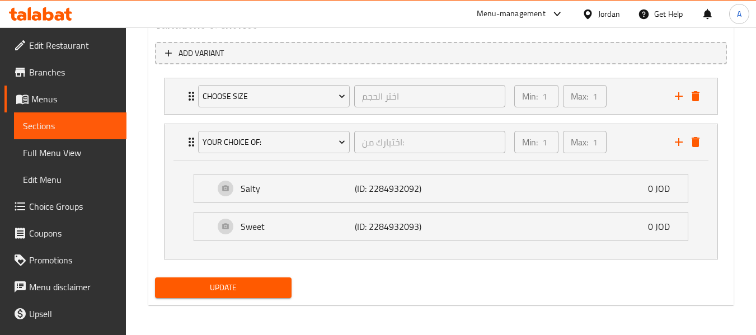
scroll to position [619, 0]
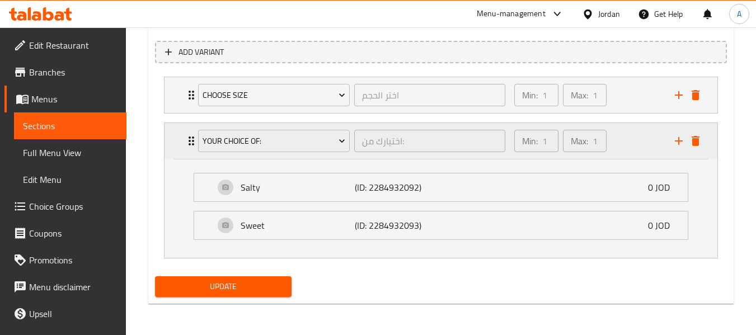
click at [190, 139] on icon "Expand" at bounding box center [192, 141] width 6 height 9
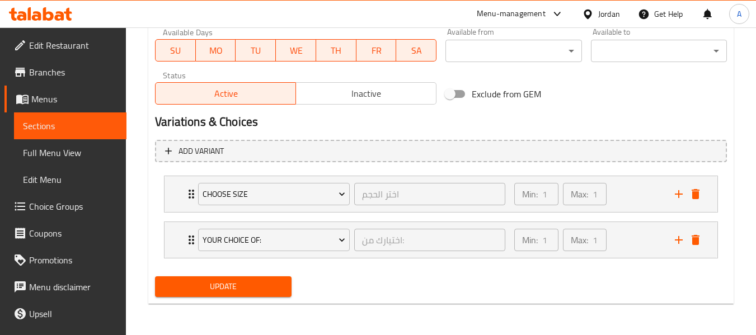
scroll to position [520, 0]
click at [682, 241] on icon "add" at bounding box center [679, 240] width 8 height 8
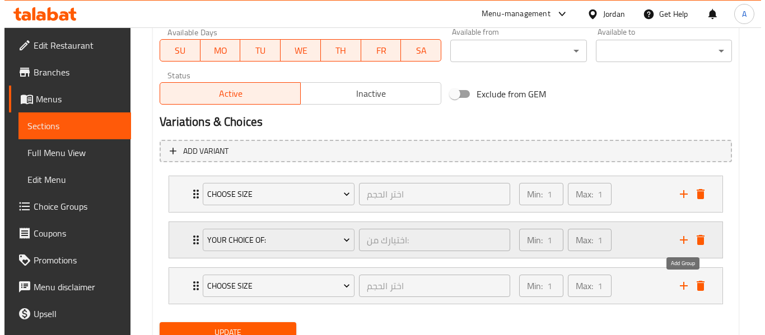
scroll to position [566, 0]
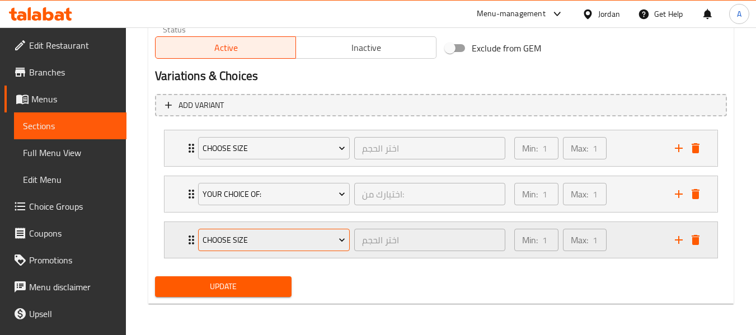
click at [205, 236] on span "Choose Size" at bounding box center [274, 240] width 143 height 14
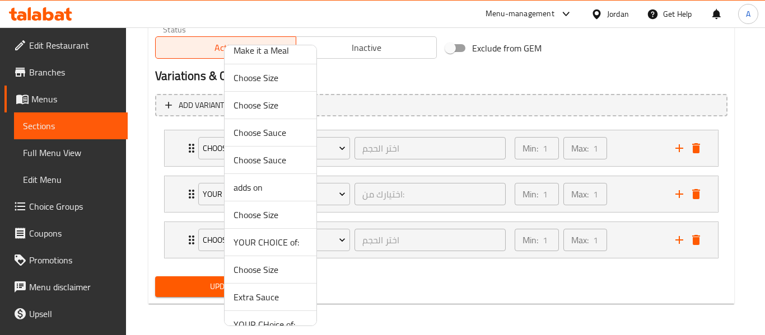
scroll to position [194, 0]
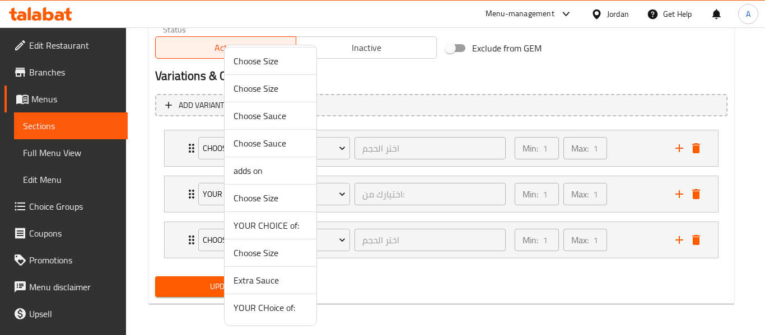
click at [271, 311] on span "YOUR CHoice of:" at bounding box center [270, 307] width 74 height 13
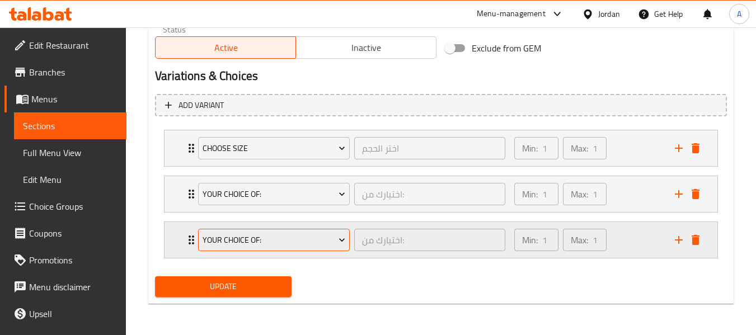
click at [279, 241] on span "YOUR CHoice of:" at bounding box center [274, 240] width 143 height 14
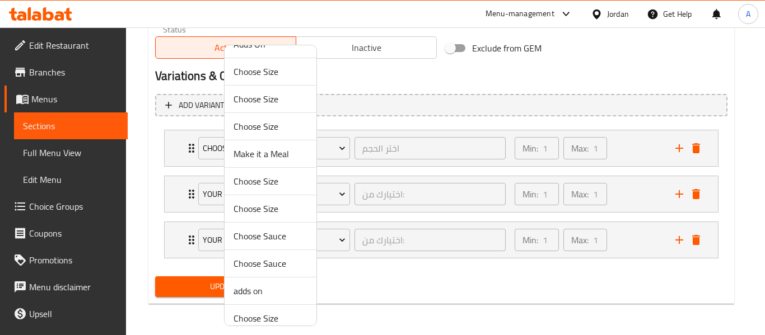
scroll to position [168, 0]
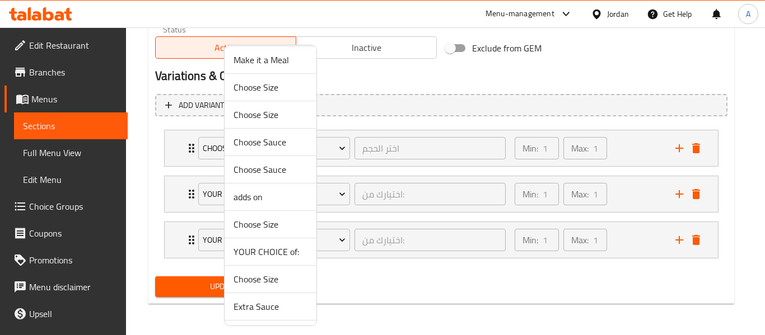
click at [274, 251] on span "YOUR CHOICE of:" at bounding box center [270, 251] width 74 height 13
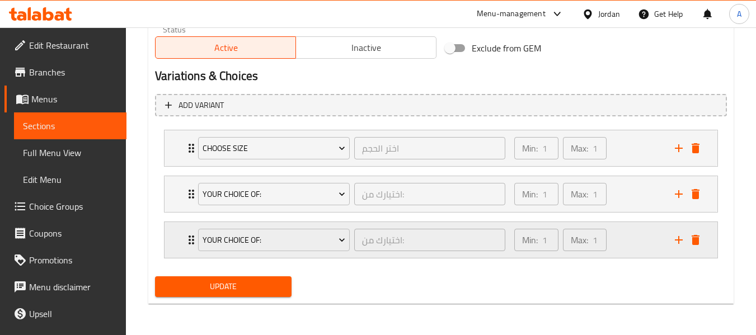
click at [196, 240] on div "YOUR CHOICE of:" at bounding box center [274, 240] width 156 height 27
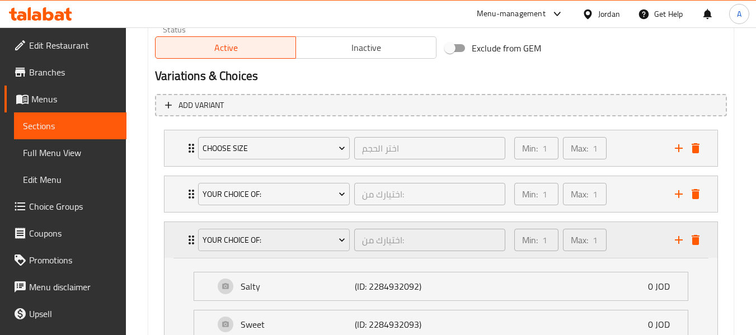
click at [195, 240] on div "YOUR CHOICE of: اختيارك من: ​" at bounding box center [351, 240] width 321 height 36
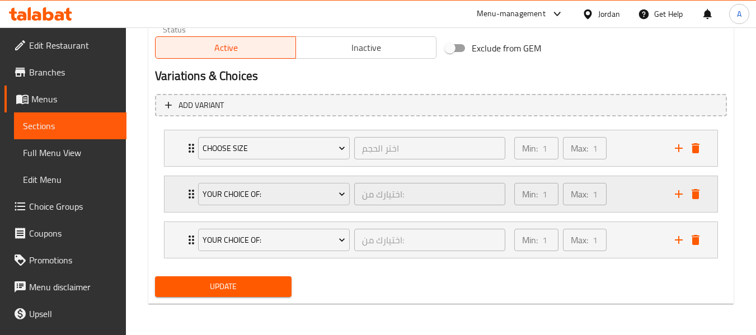
click at [193, 203] on div "YOUR CHOICE of: اختيارك من: ​" at bounding box center [351, 194] width 321 height 36
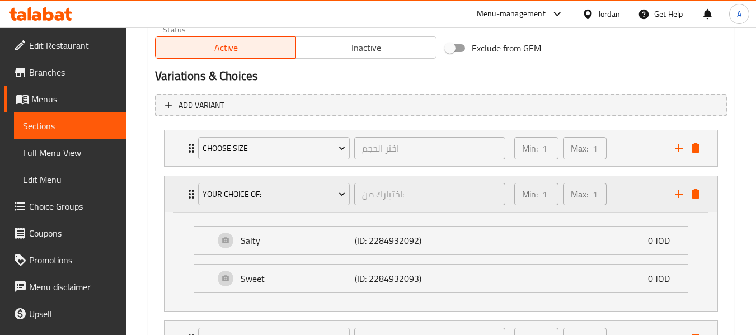
click at [193, 203] on div "YOUR CHOICE of: اختيارك من: ​" at bounding box center [351, 194] width 321 height 36
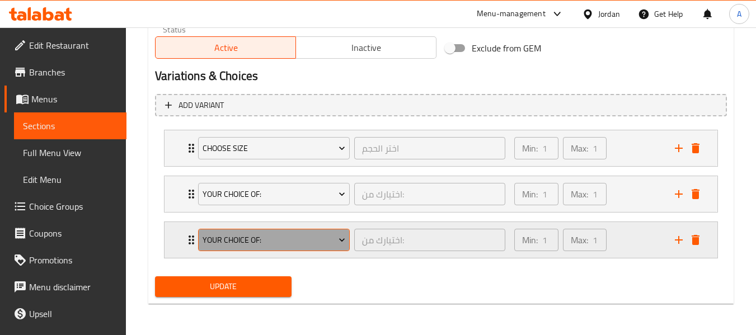
click at [227, 248] on button "YOUR CHOICE of:" at bounding box center [274, 240] width 152 height 22
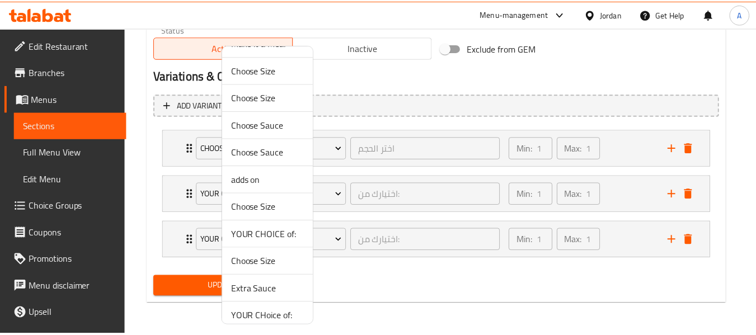
scroll to position [194, 0]
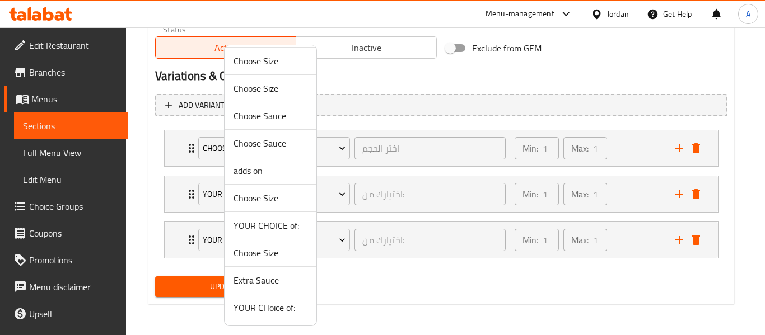
drag, startPoint x: 273, startPoint y: 313, endPoint x: 268, endPoint y: 306, distance: 8.5
click at [273, 313] on span "YOUR CHoice of:" at bounding box center [270, 307] width 74 height 13
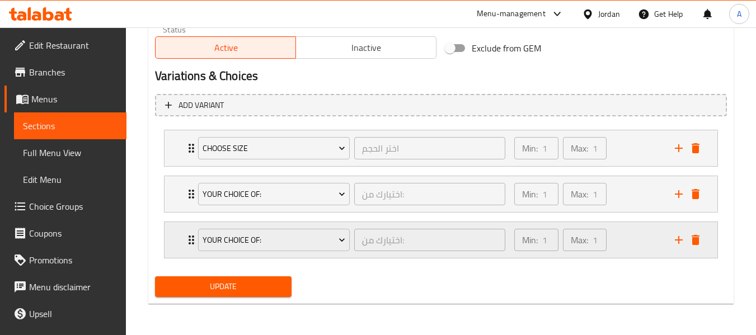
click at [195, 238] on div "YOUR CHoice of: اختيارك من: ​" at bounding box center [351, 240] width 321 height 36
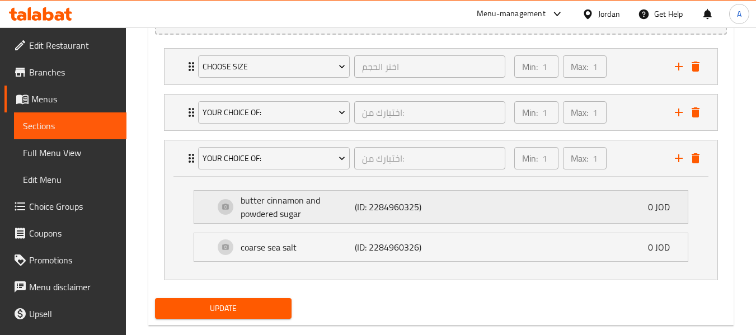
scroll to position [669, 0]
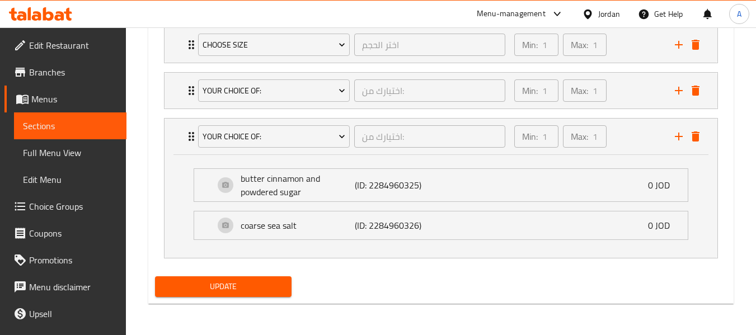
click at [248, 291] on span "Update" at bounding box center [223, 287] width 118 height 14
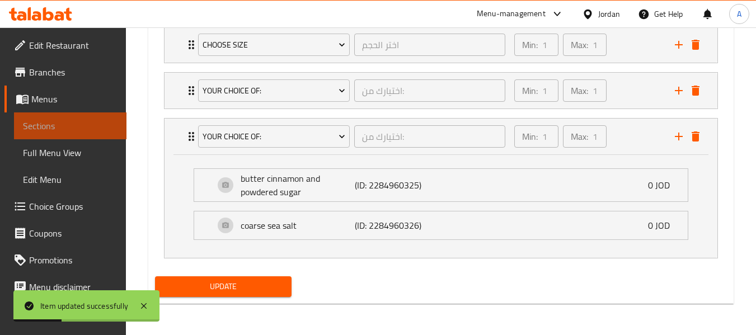
click at [73, 128] on span "Sections" at bounding box center [70, 125] width 95 height 13
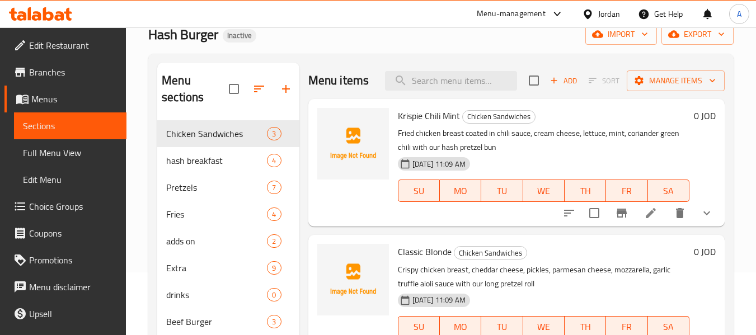
scroll to position [45, 0]
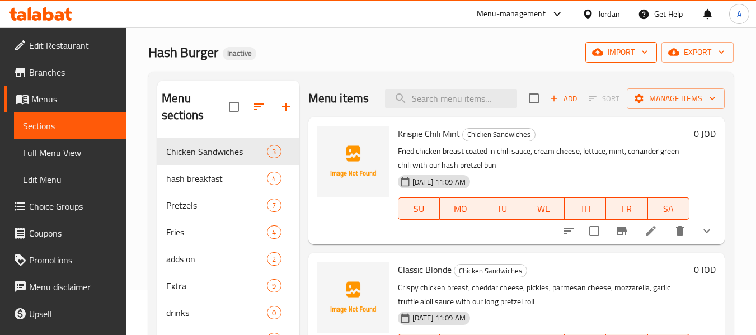
click at [635, 60] on button "import" at bounding box center [621, 52] width 72 height 21
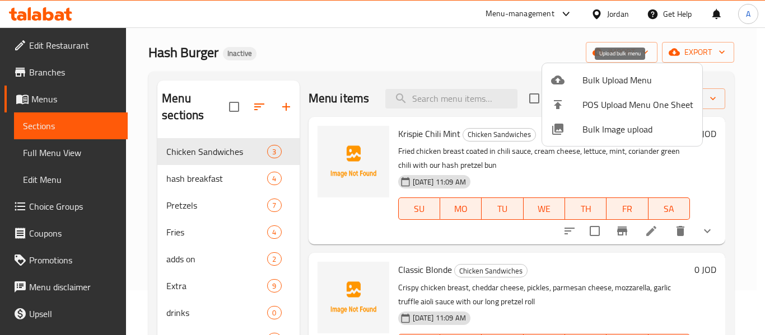
click at [639, 78] on span "Bulk Upload Menu" at bounding box center [637, 79] width 111 height 13
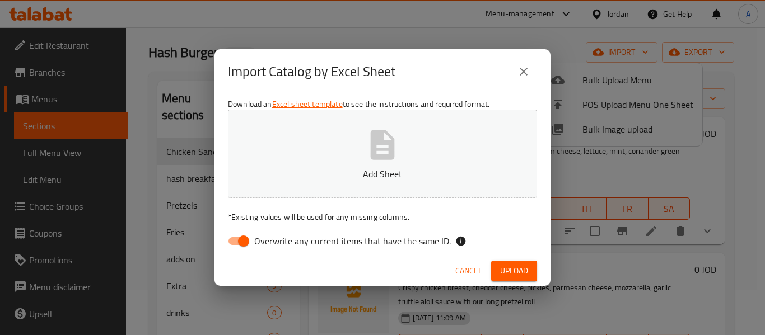
click at [245, 236] on input "Overwrite any current items that have the same ID." at bounding box center [244, 241] width 64 height 21
checkbox input "false"
click at [357, 179] on p "Add Sheet" at bounding box center [382, 173] width 274 height 13
click at [509, 268] on span "Upload" at bounding box center [514, 271] width 28 height 14
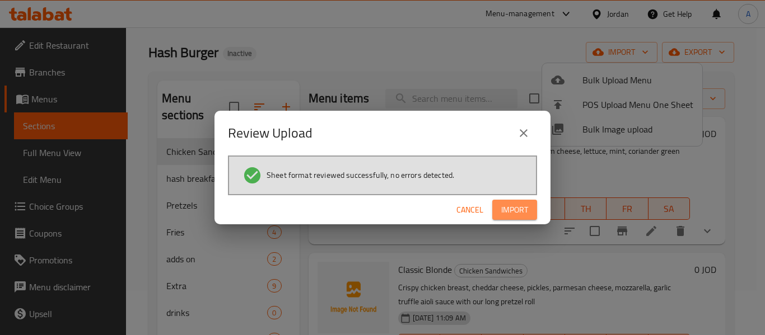
click at [505, 214] on span "Import" at bounding box center [514, 210] width 27 height 14
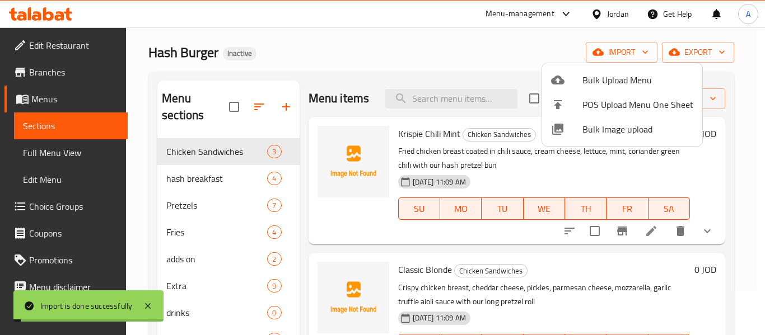
click at [418, 72] on div at bounding box center [382, 167] width 765 height 335
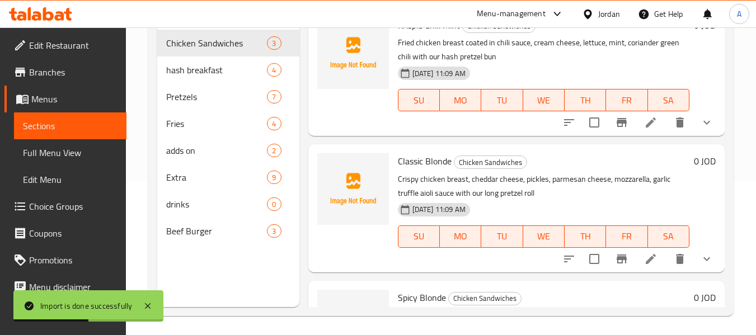
scroll to position [157, 0]
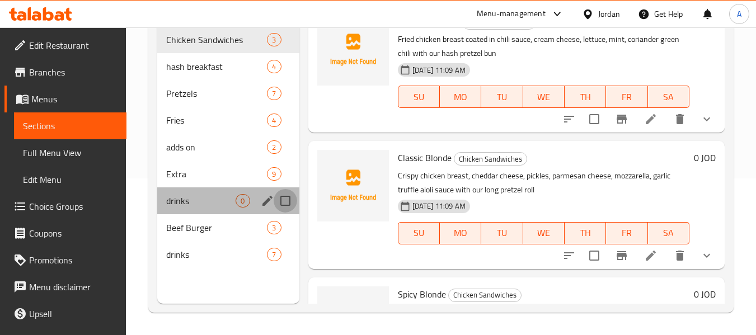
click at [284, 203] on input "Menu sections" at bounding box center [286, 201] width 24 height 24
checkbox input "true"
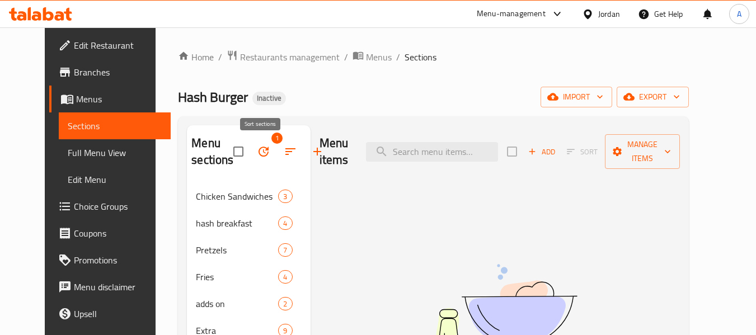
click at [277, 158] on button "button" at bounding box center [290, 151] width 27 height 27
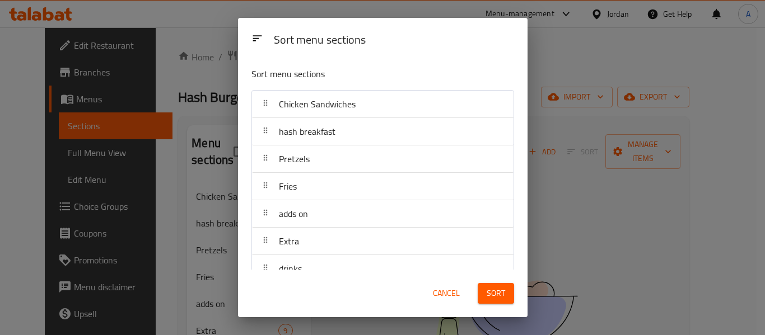
click at [437, 292] on span "Cancel" at bounding box center [446, 294] width 27 height 14
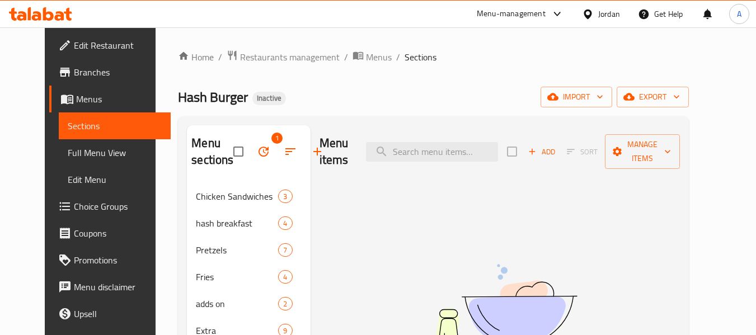
click at [257, 152] on icon "button" at bounding box center [263, 151] width 13 height 13
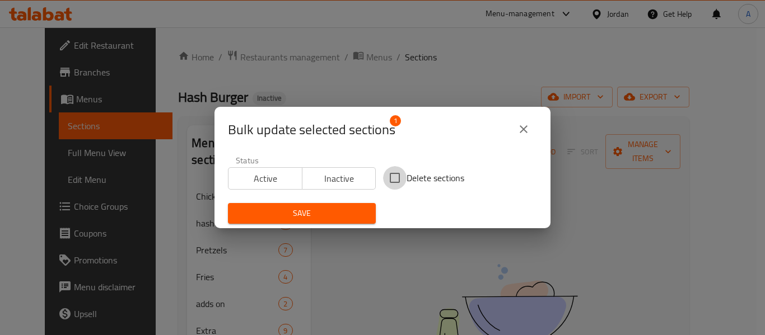
click at [395, 176] on input "Delete sections" at bounding box center [395, 178] width 24 height 24
checkbox input "true"
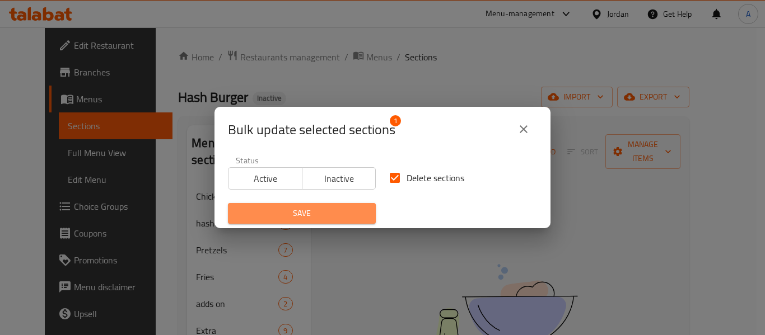
click at [331, 207] on span "Save" at bounding box center [302, 214] width 130 height 14
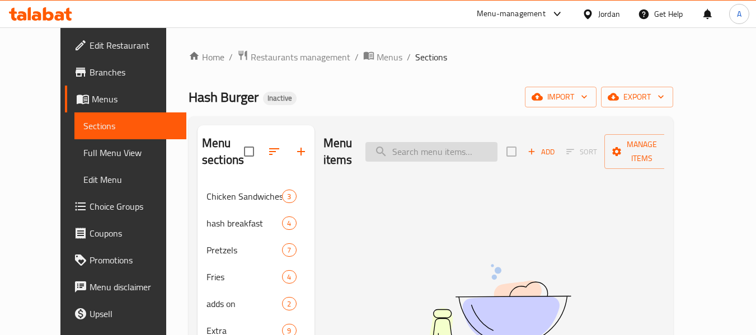
click at [414, 142] on input "search" at bounding box center [431, 152] width 132 height 20
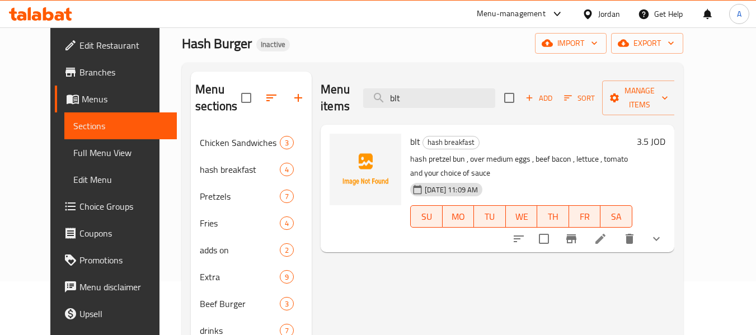
scroll to position [56, 0]
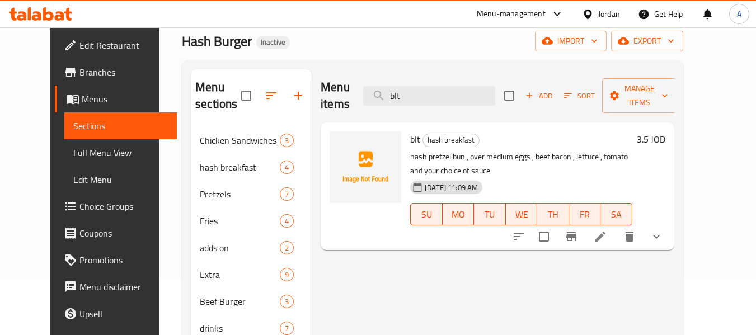
type input "blt"
click at [663, 230] on icon "show more" at bounding box center [656, 236] width 13 height 13
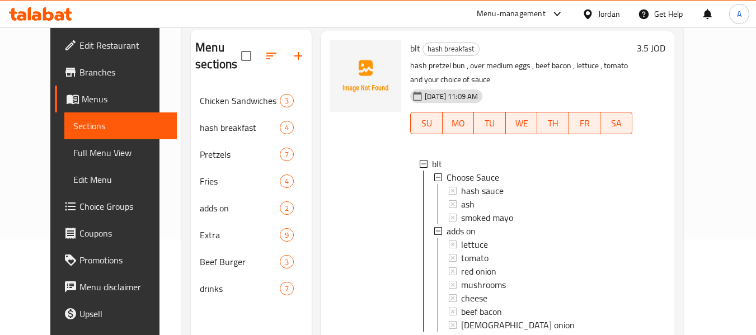
scroll to position [112, 0]
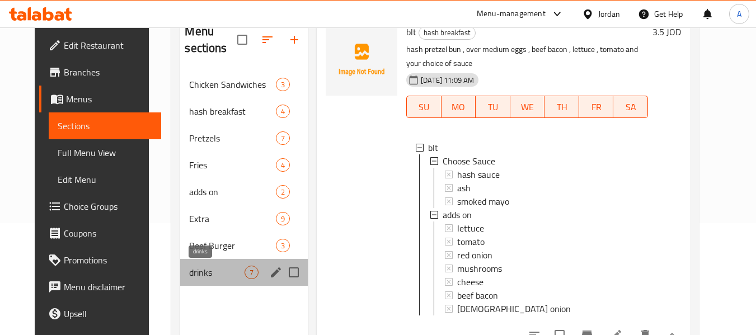
click at [201, 270] on span "drinks" at bounding box center [216, 272] width 55 height 13
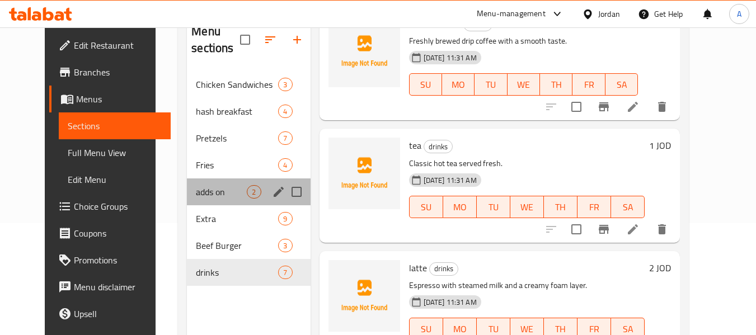
click at [210, 184] on div "adds on 2" at bounding box center [248, 192] width 123 height 27
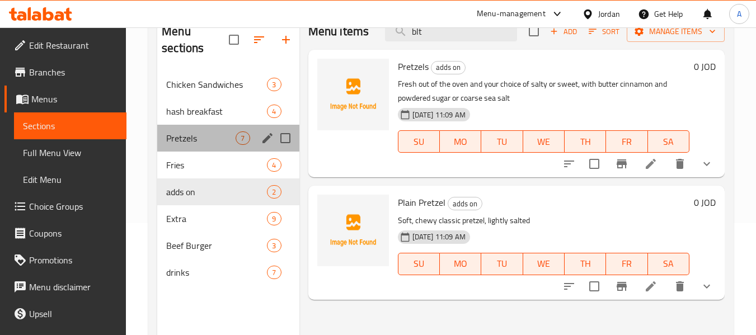
click at [201, 129] on div "Pretzels 7" at bounding box center [228, 138] width 142 height 27
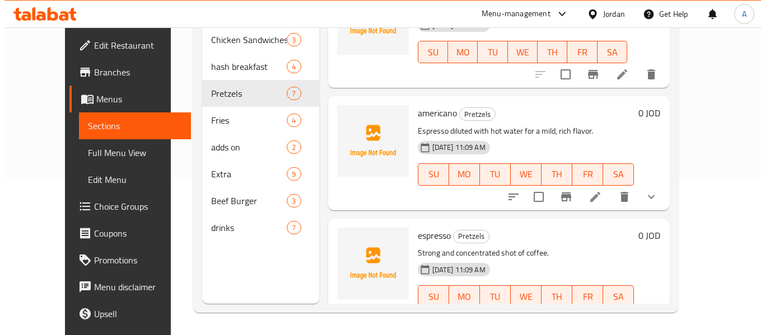
scroll to position [565, 0]
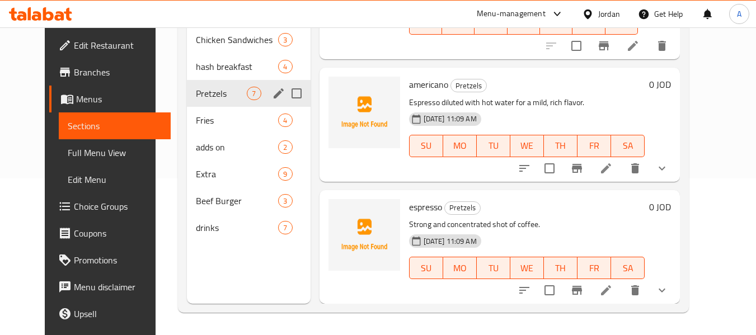
click at [203, 95] on span "Pretzels" at bounding box center [221, 93] width 51 height 13
click at [272, 91] on icon "edit" at bounding box center [278, 93] width 13 height 13
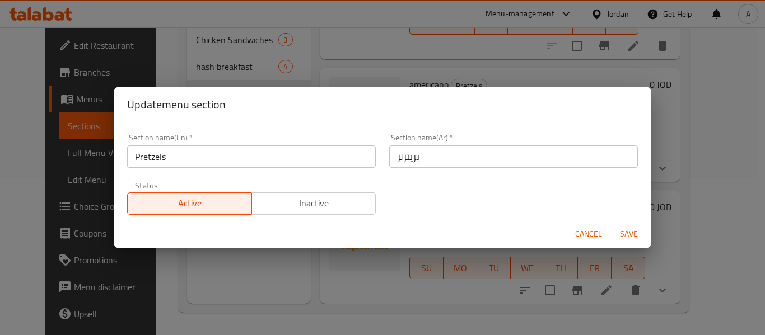
click at [190, 161] on input "Pretzels" at bounding box center [251, 157] width 248 height 22
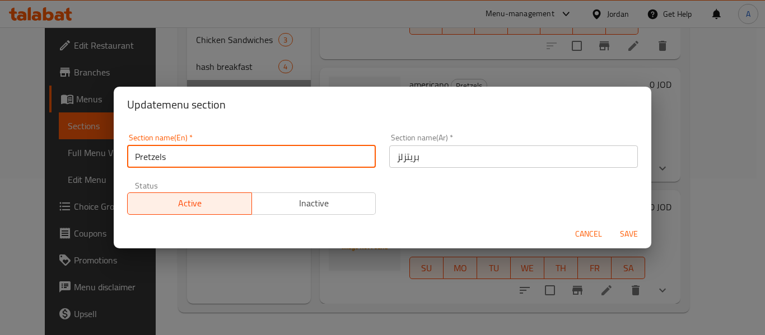
click at [190, 161] on input "Pretzels" at bounding box center [251, 157] width 248 height 22
click at [598, 229] on span "Cancel" at bounding box center [588, 234] width 27 height 14
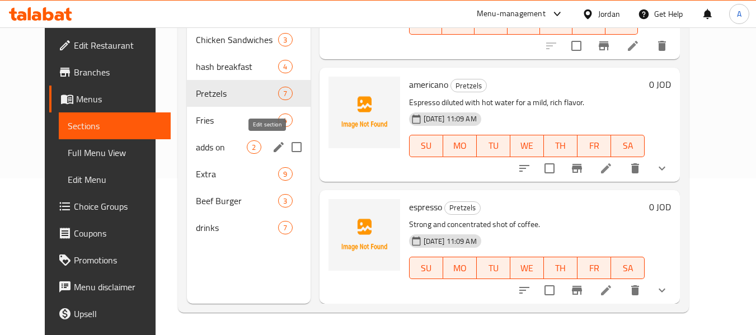
click at [274, 147] on icon "edit" at bounding box center [279, 147] width 10 height 10
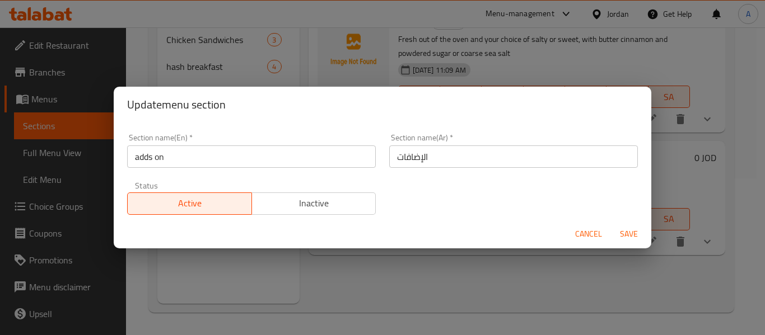
click at [236, 152] on input "adds on" at bounding box center [251, 157] width 248 height 22
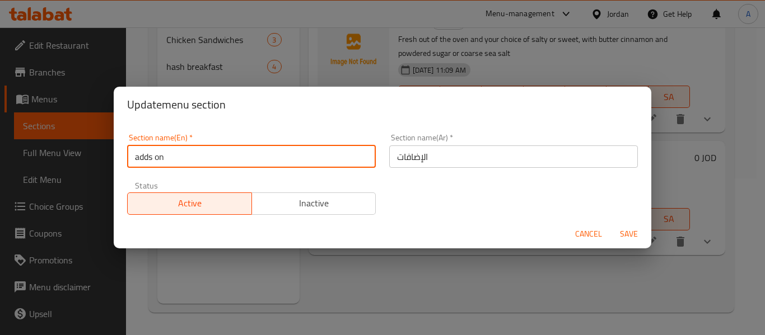
click at [236, 152] on input "adds on" at bounding box center [251, 157] width 248 height 22
paste input "Pretzels"
type input "Pretzels"
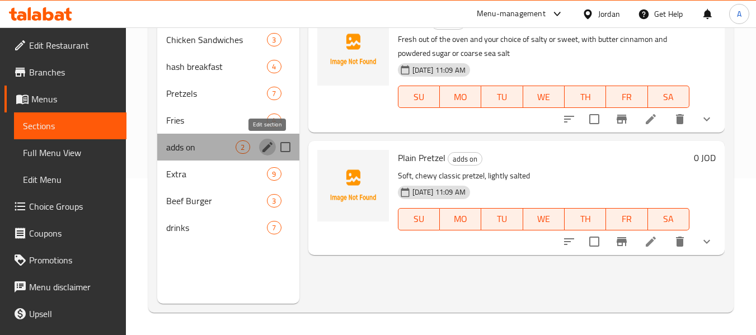
click at [270, 148] on icon "edit" at bounding box center [267, 146] width 13 height 13
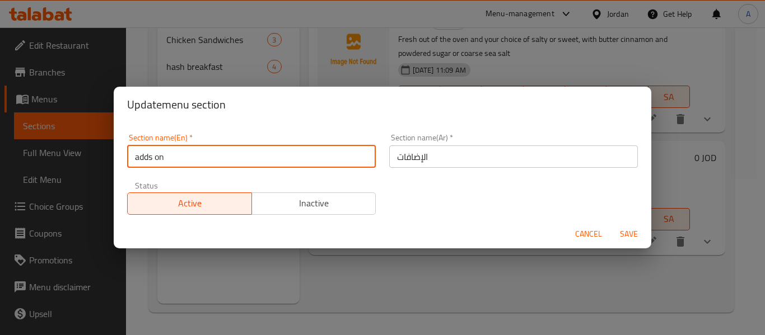
click at [228, 161] on input "adds on" at bounding box center [251, 157] width 248 height 22
paste input "Pretzels"
type input "Pretzels"
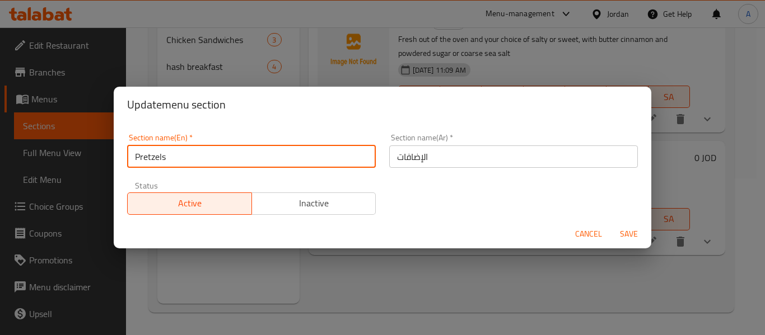
click at [414, 151] on input "الإضافات" at bounding box center [513, 157] width 248 height 22
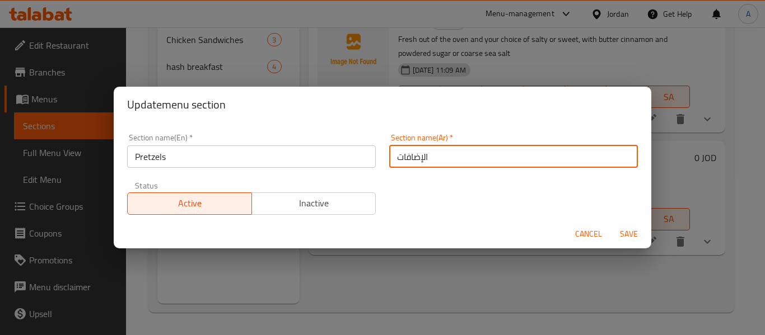
click at [414, 151] on input "الإضافات" at bounding box center [513, 157] width 248 height 22
type input "بريتزلز"
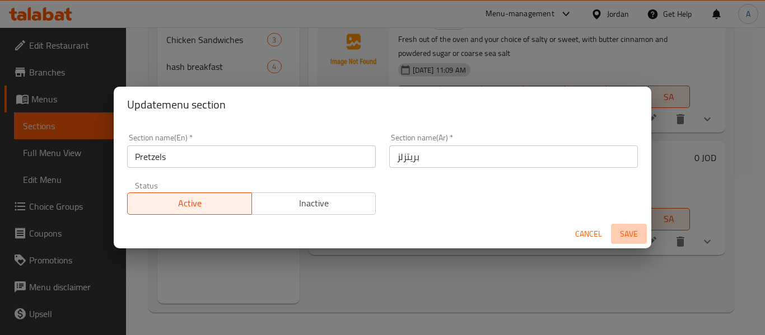
click at [620, 229] on span "Save" at bounding box center [628, 234] width 27 height 14
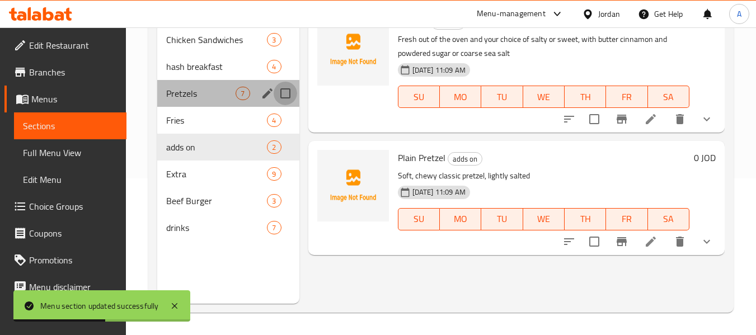
click at [287, 96] on input "Menu sections" at bounding box center [286, 94] width 24 height 24
checkbox input "true"
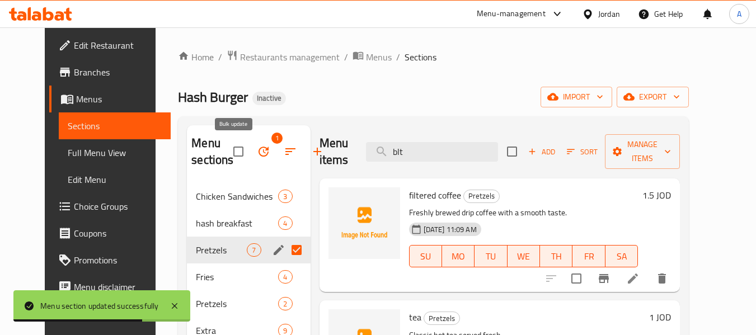
click at [257, 147] on icon "button" at bounding box center [263, 151] width 13 height 13
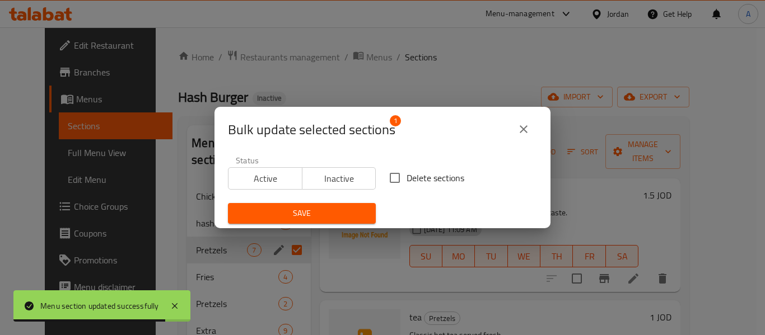
click at [397, 176] on input "Delete sections" at bounding box center [395, 178] width 24 height 24
checkbox input "true"
click at [337, 207] on span "Save" at bounding box center [302, 214] width 130 height 14
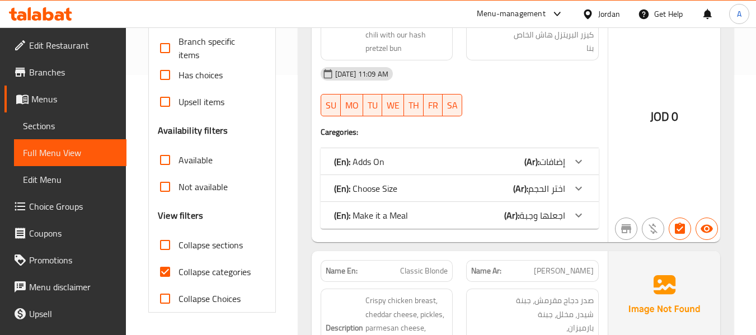
scroll to position [280, 0]
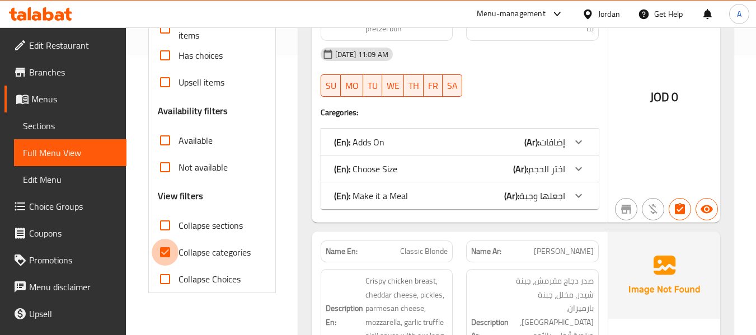
click at [164, 248] on input "Collapse categories" at bounding box center [165, 252] width 27 height 27
checkbox input "false"
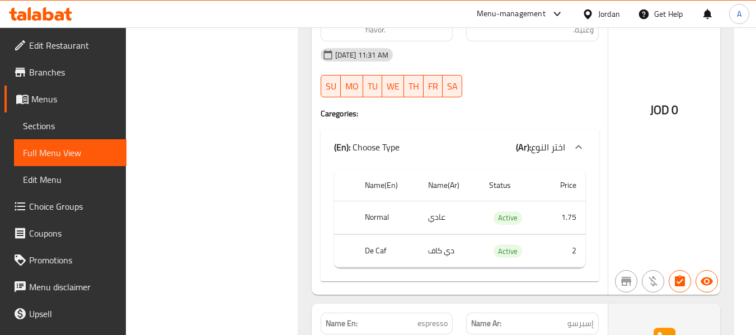
scroll to position [12342, 0]
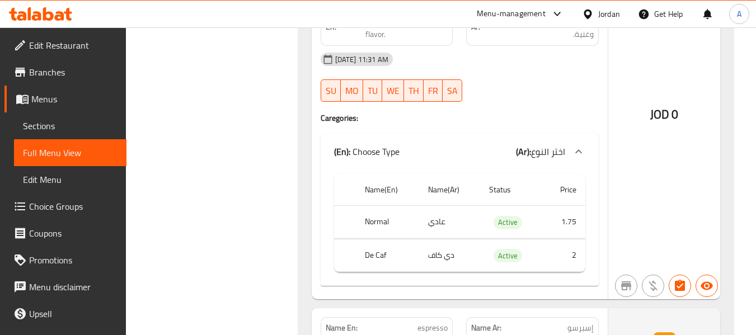
click at [72, 155] on span "Full Menu View" at bounding box center [70, 152] width 95 height 13
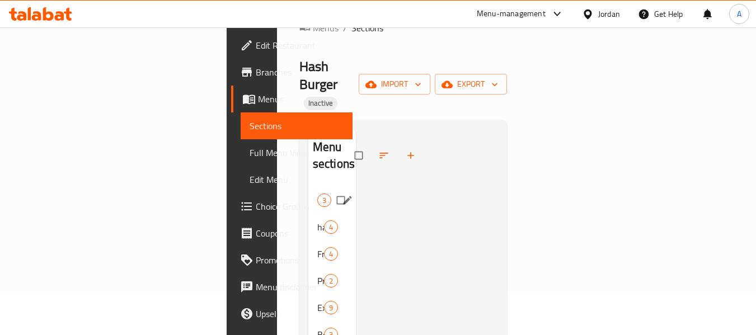
scroll to position [112, 0]
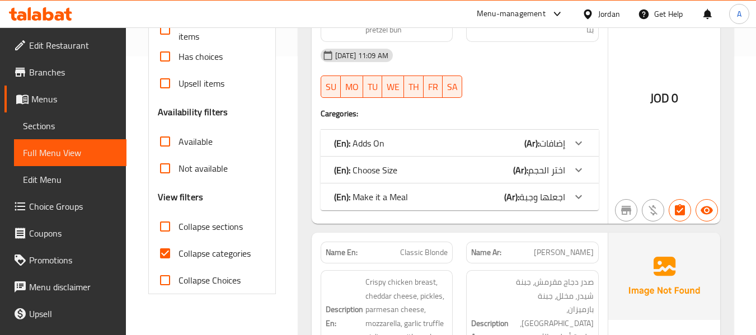
scroll to position [280, 0]
click at [153, 250] on div "Filter Branches Branches Popular filters Free items Branch specific items Has c…" at bounding box center [211, 87] width 127 height 414
click at [160, 251] on input "Collapse categories" at bounding box center [165, 252] width 27 height 27
checkbox input "false"
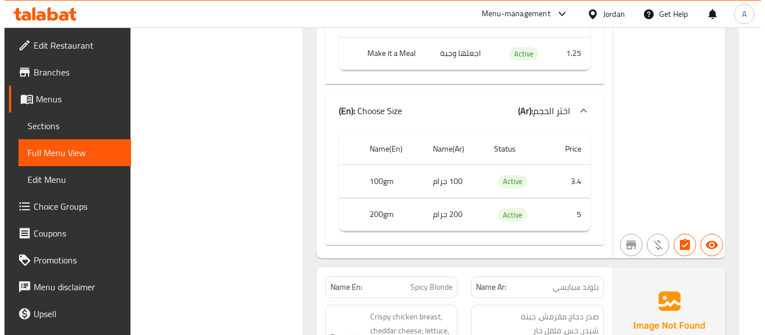
scroll to position [0, 0]
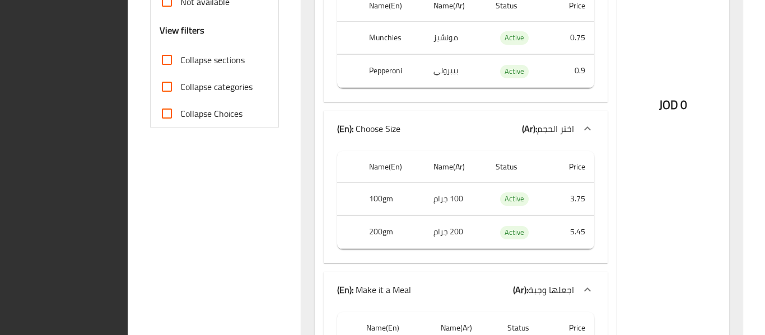
click at [653, 99] on div "JOD 0" at bounding box center [673, 74] width 112 height 659
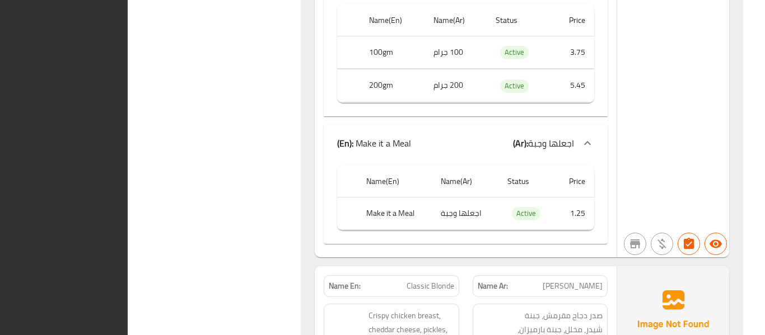
scroll to position [444, 0]
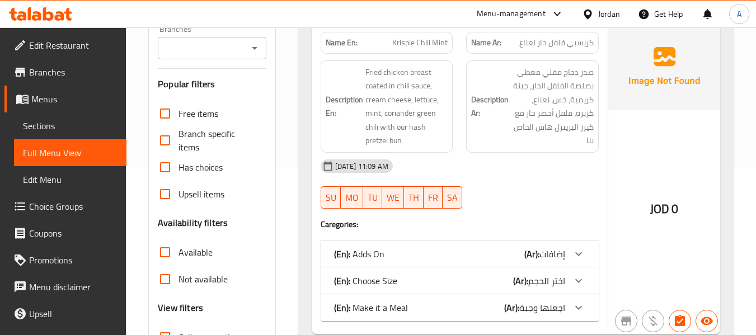
scroll to position [280, 0]
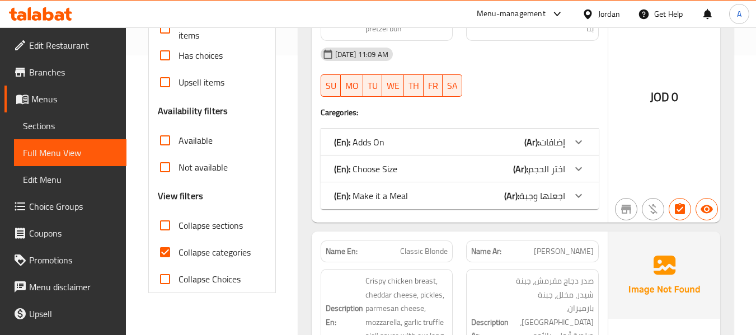
click at [163, 246] on input "Collapse categories" at bounding box center [165, 252] width 27 height 27
checkbox input "false"
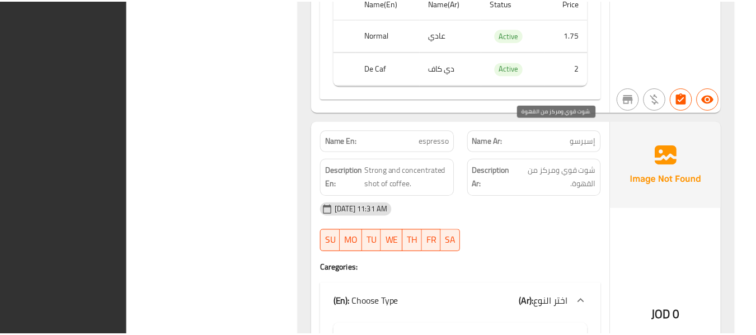
scroll to position [10953, 0]
